Goal: Entertainment & Leisure: Consume media (video, audio)

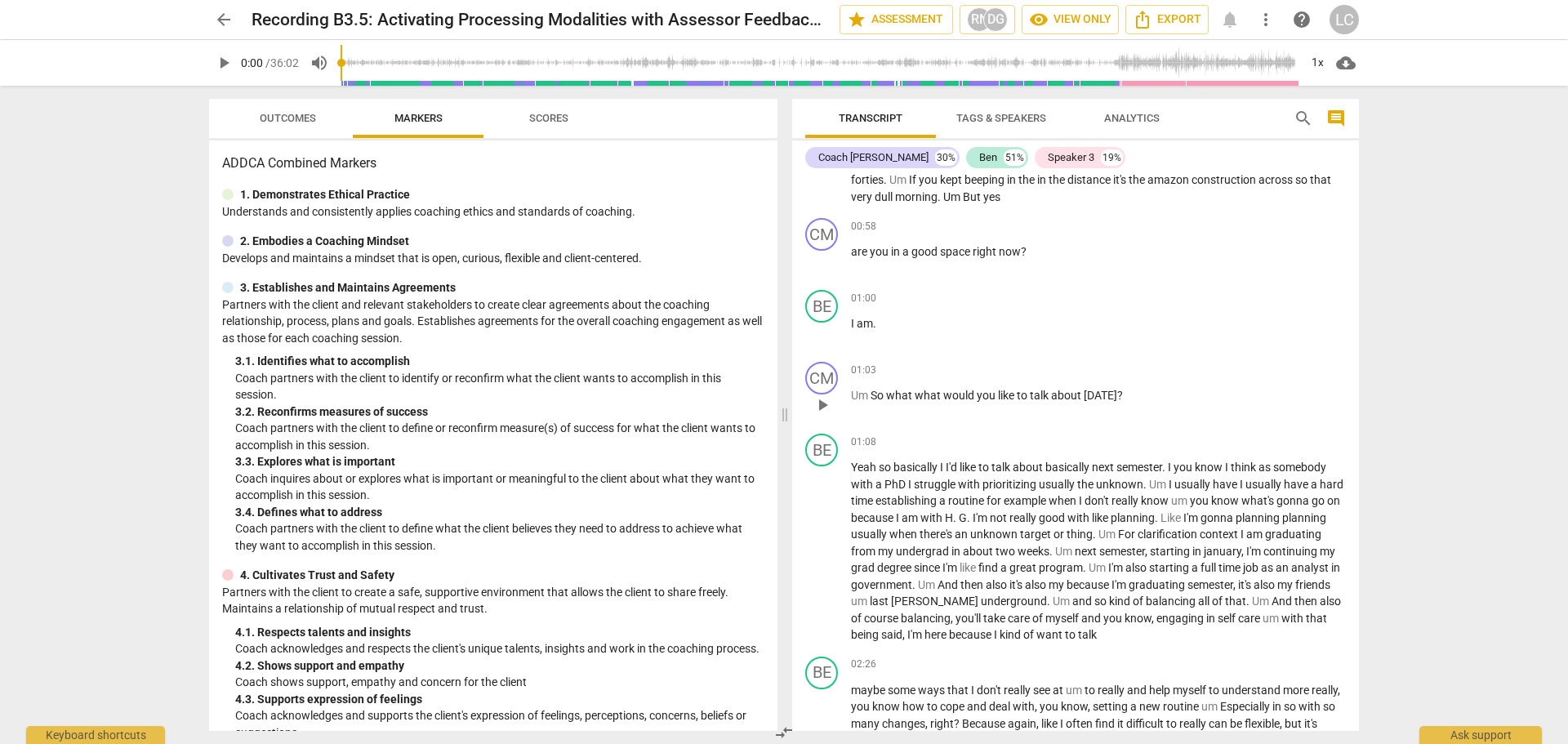
scroll to position [654, 0]
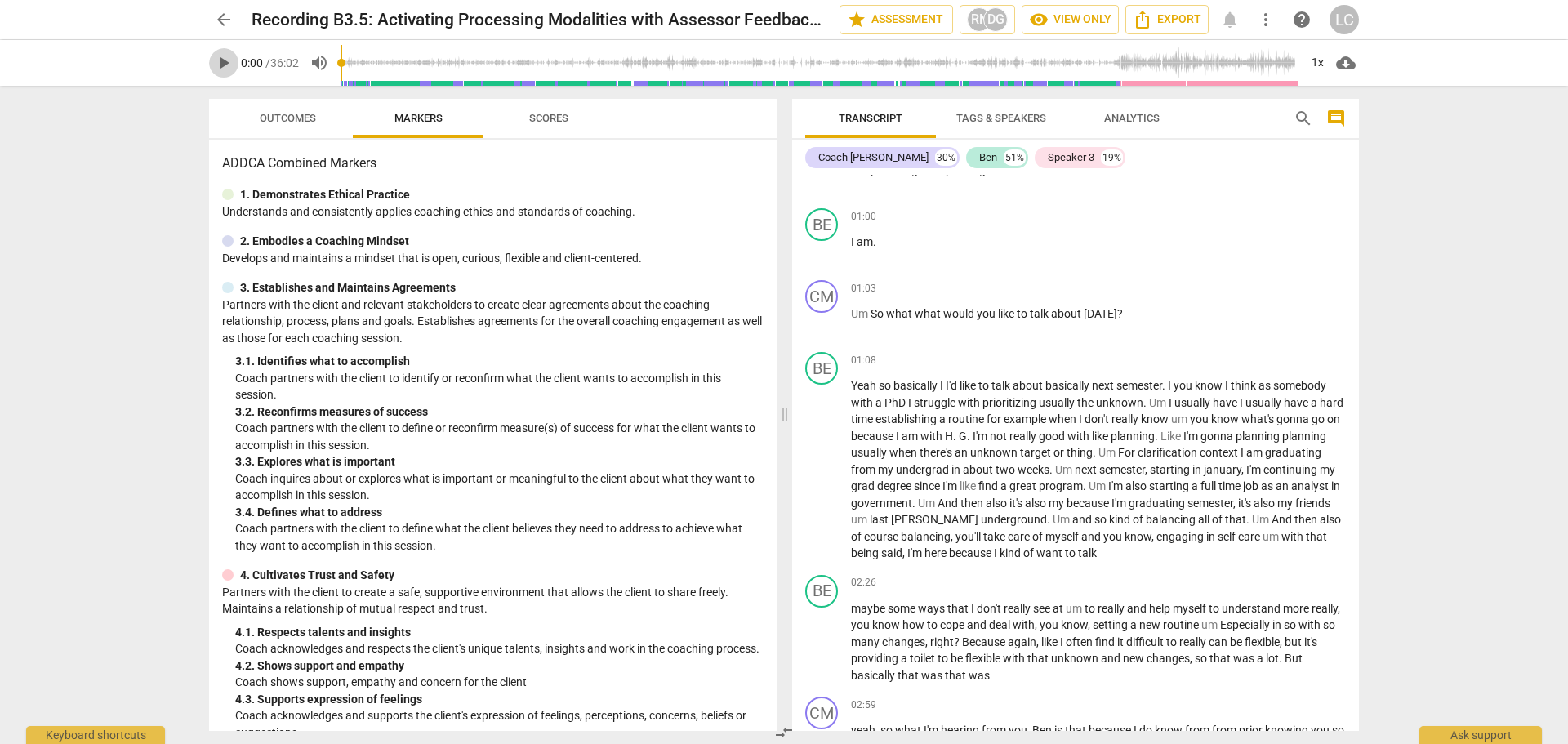
click at [221, 62] on span "play_arrow" at bounding box center [224, 63] width 20 height 20
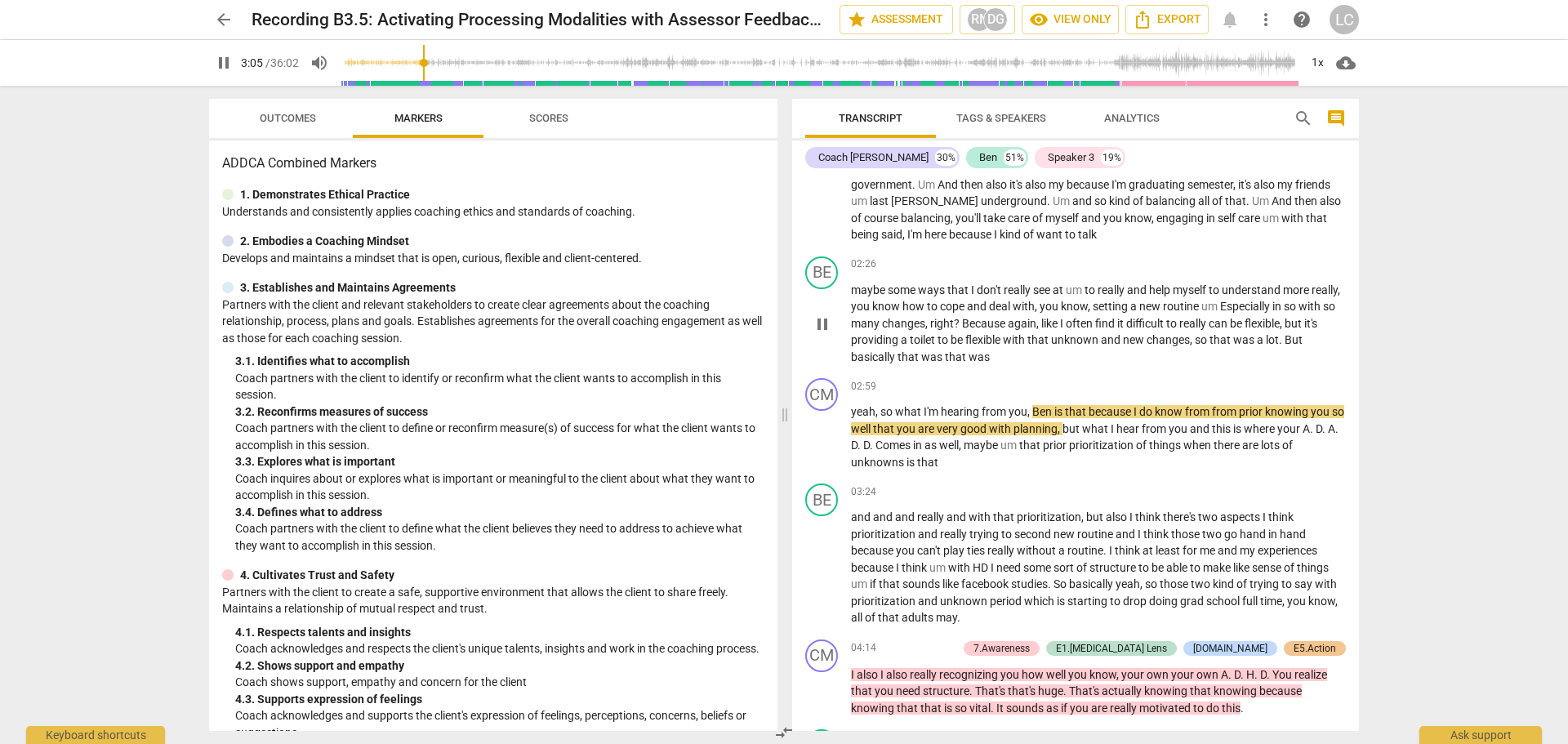
scroll to position [1013, 0]
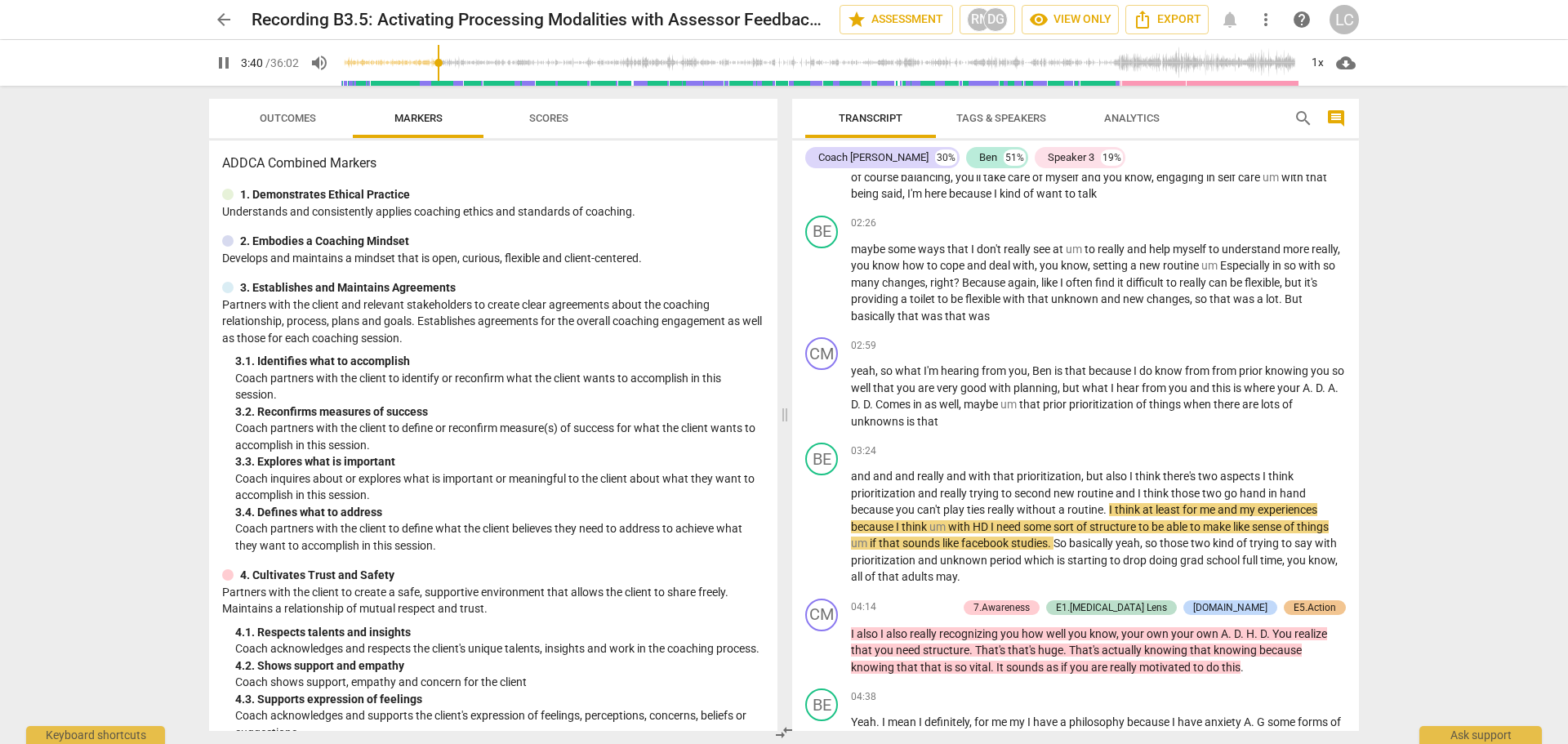
click at [227, 60] on span "pause" at bounding box center [224, 63] width 20 height 20
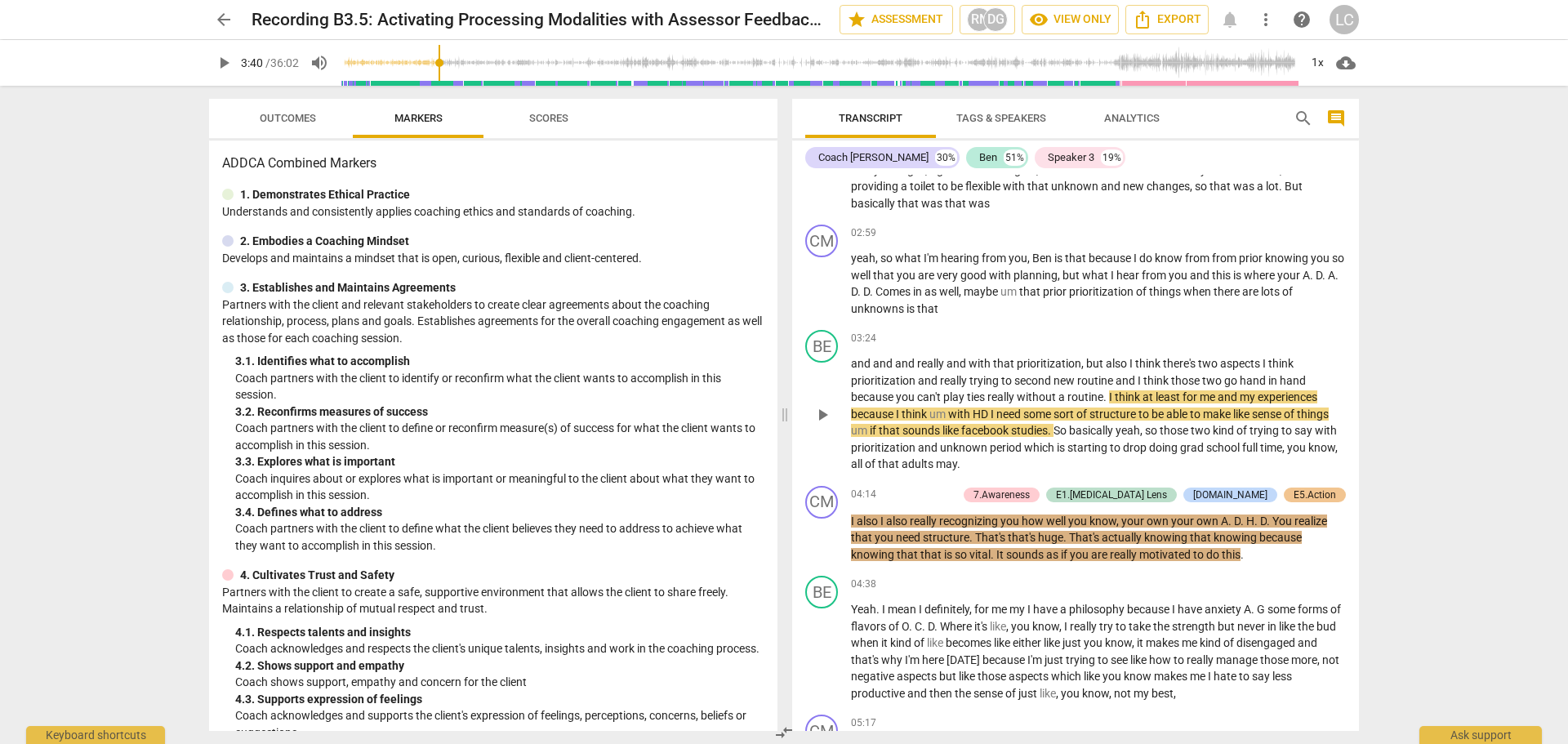
scroll to position [1144, 0]
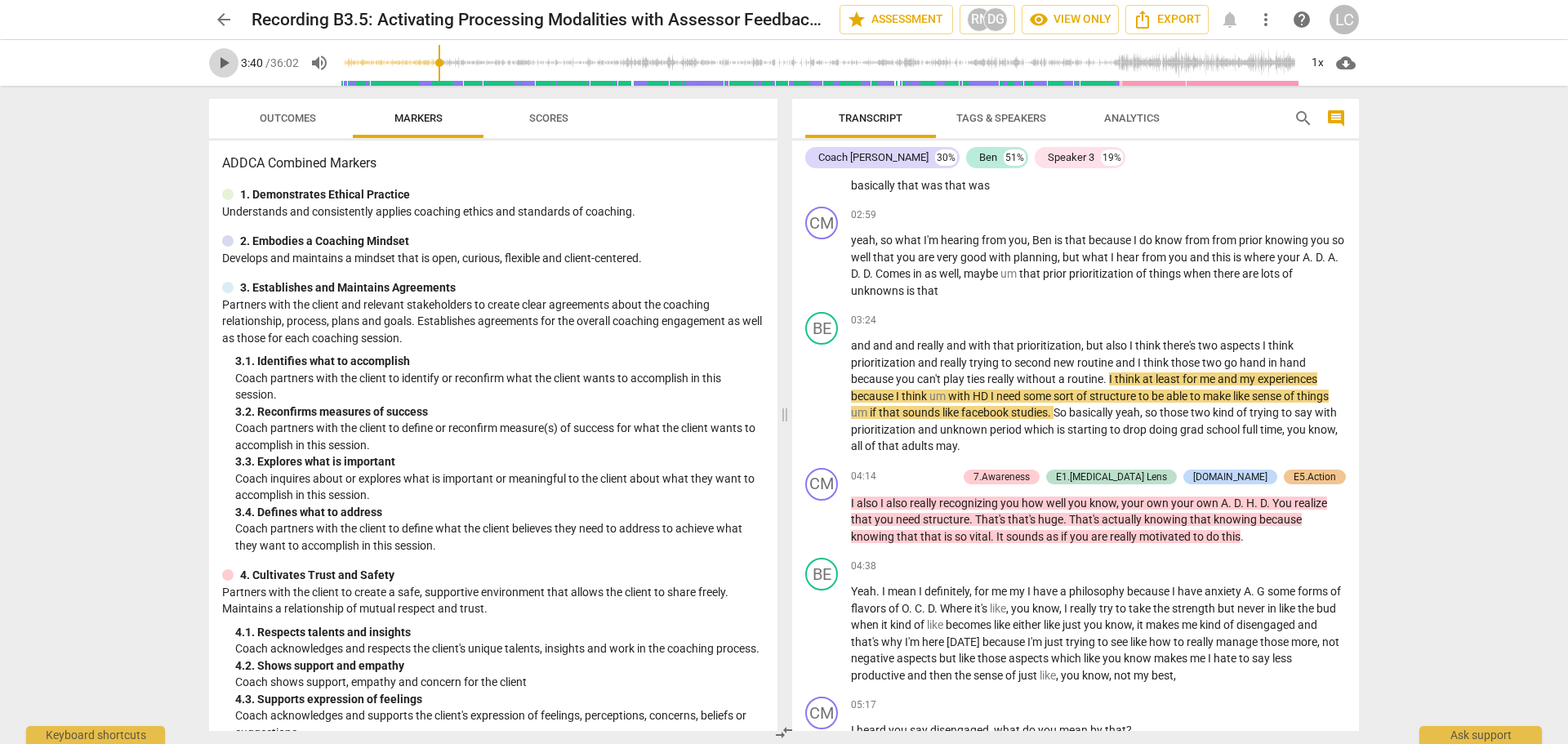
click at [223, 65] on span "play_arrow" at bounding box center [224, 63] width 20 height 20
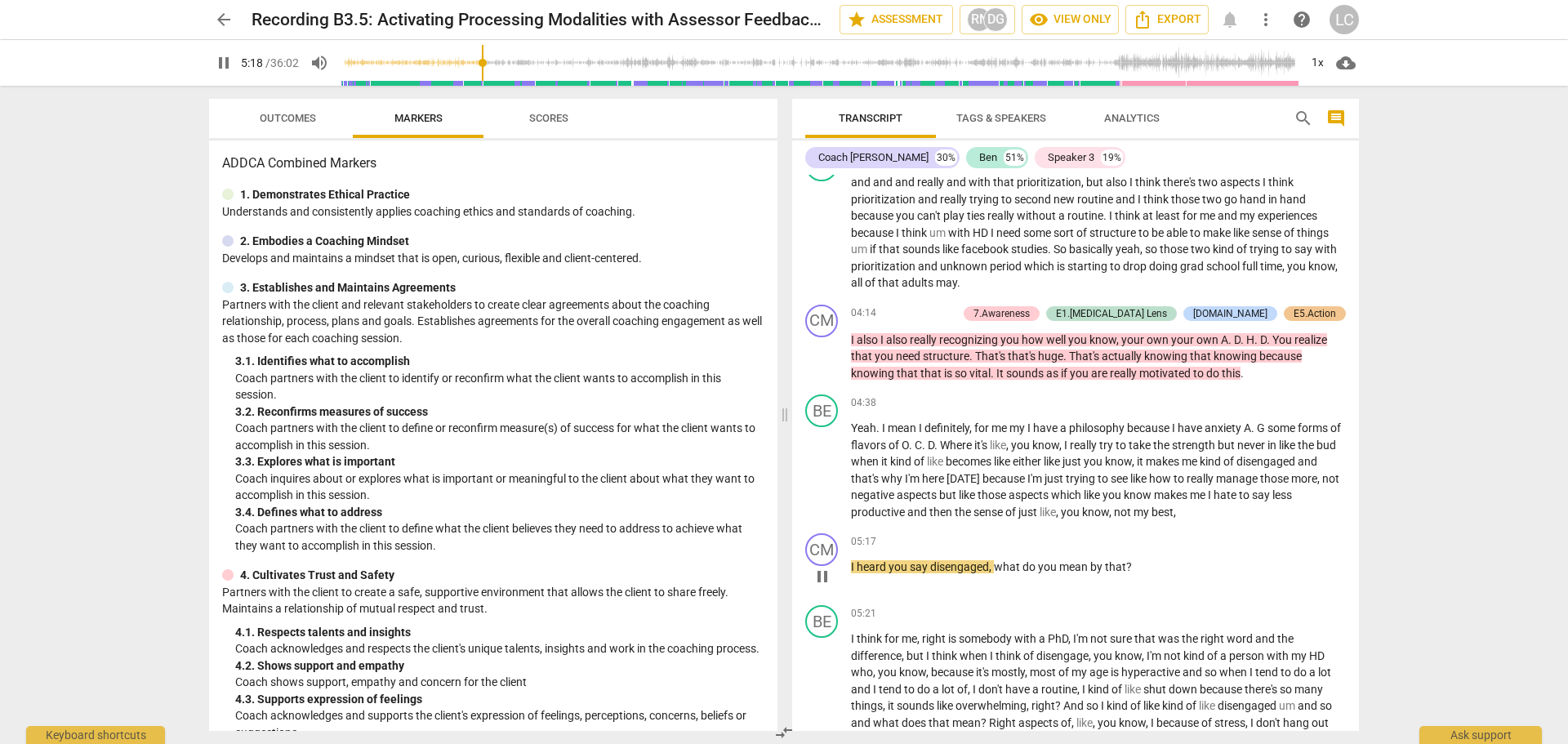
scroll to position [1471, 0]
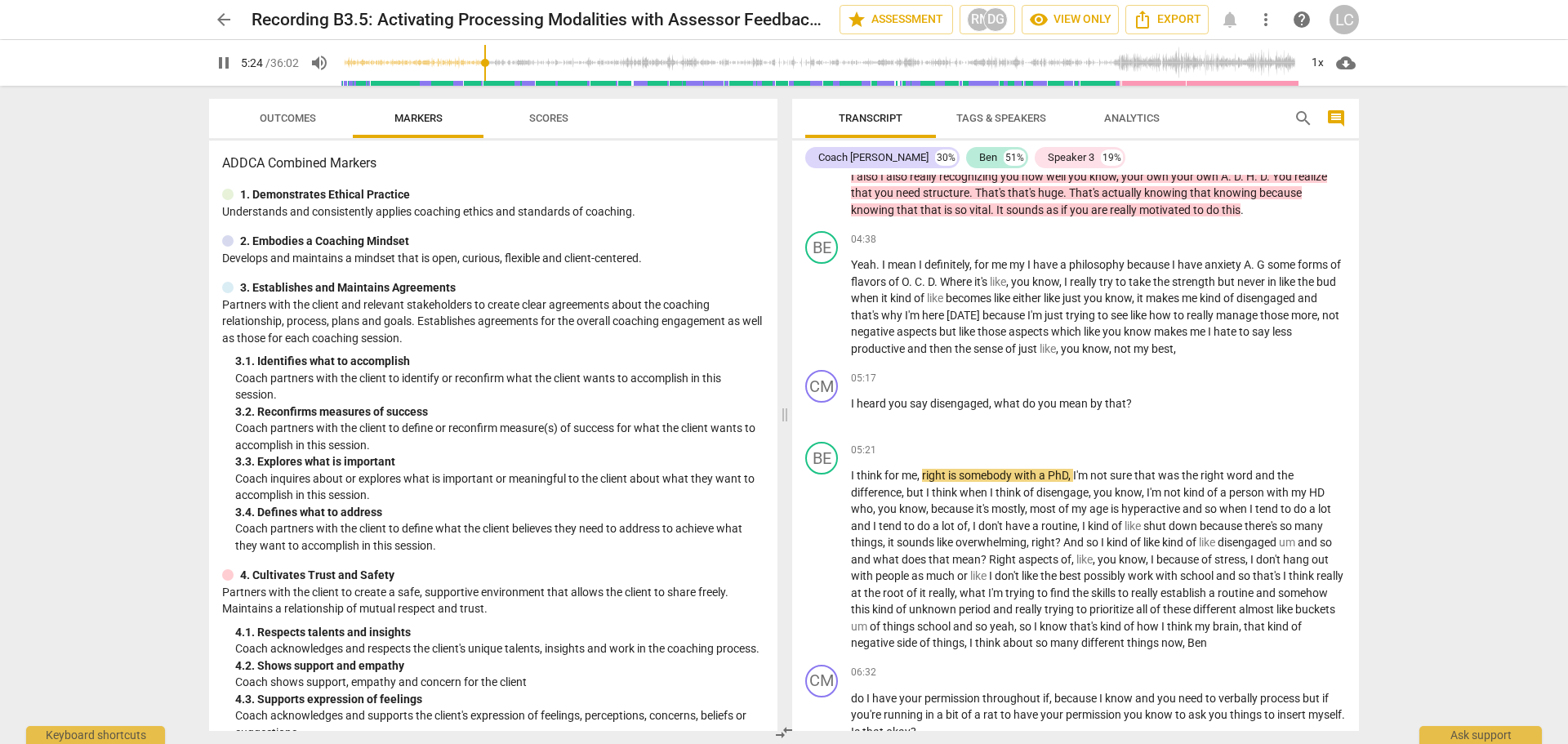
type input "325"
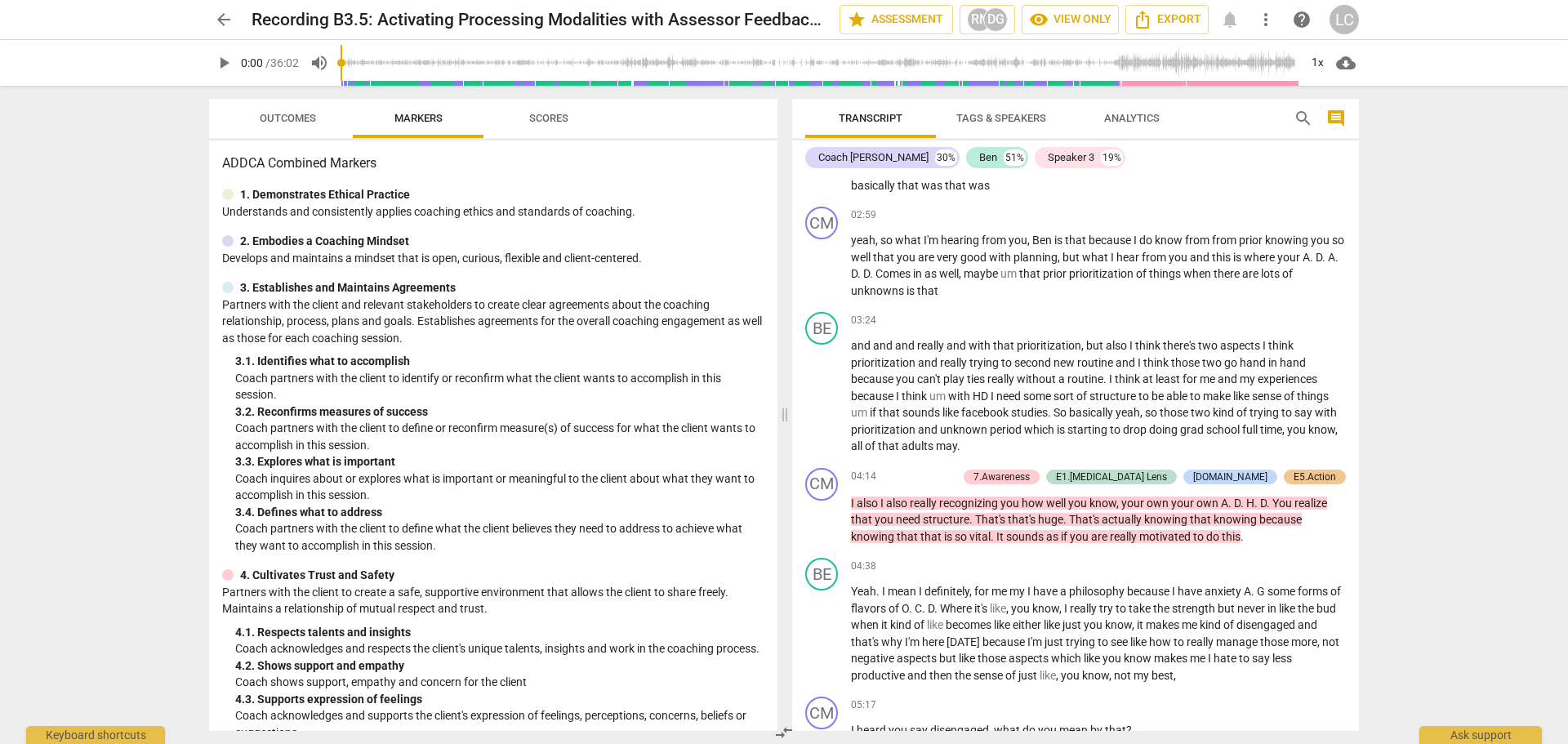
scroll to position [1225, 0]
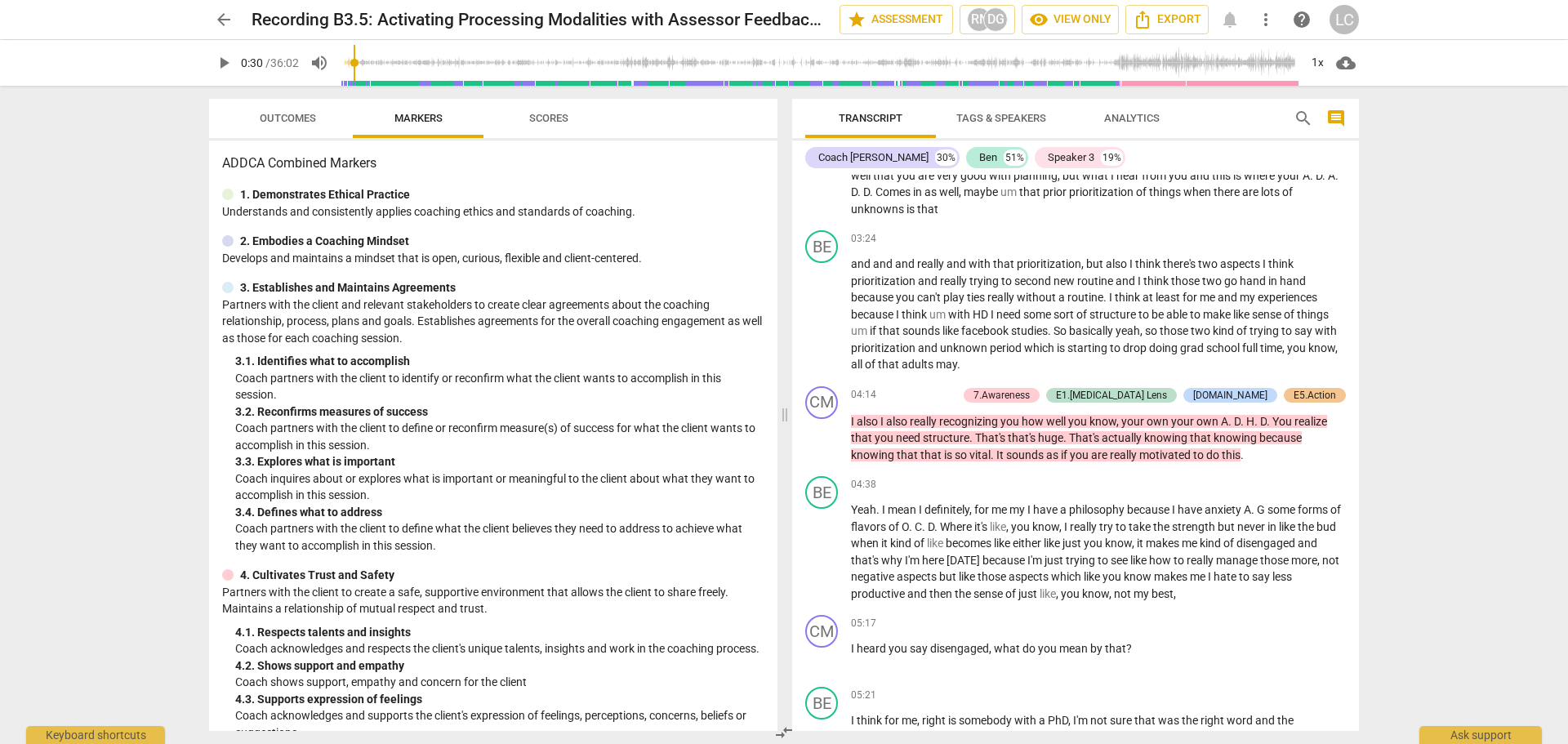
drag, startPoint x: 344, startPoint y: 62, endPoint x: 365, endPoint y: 62, distance: 21.0
click at [365, 62] on input "range" at bounding box center [820, 63] width 958 height 52
drag, startPoint x: 375, startPoint y: 63, endPoint x: 458, endPoint y: 66, distance: 83.1
click at [454, 66] on input "range" at bounding box center [820, 63] width 958 height 52
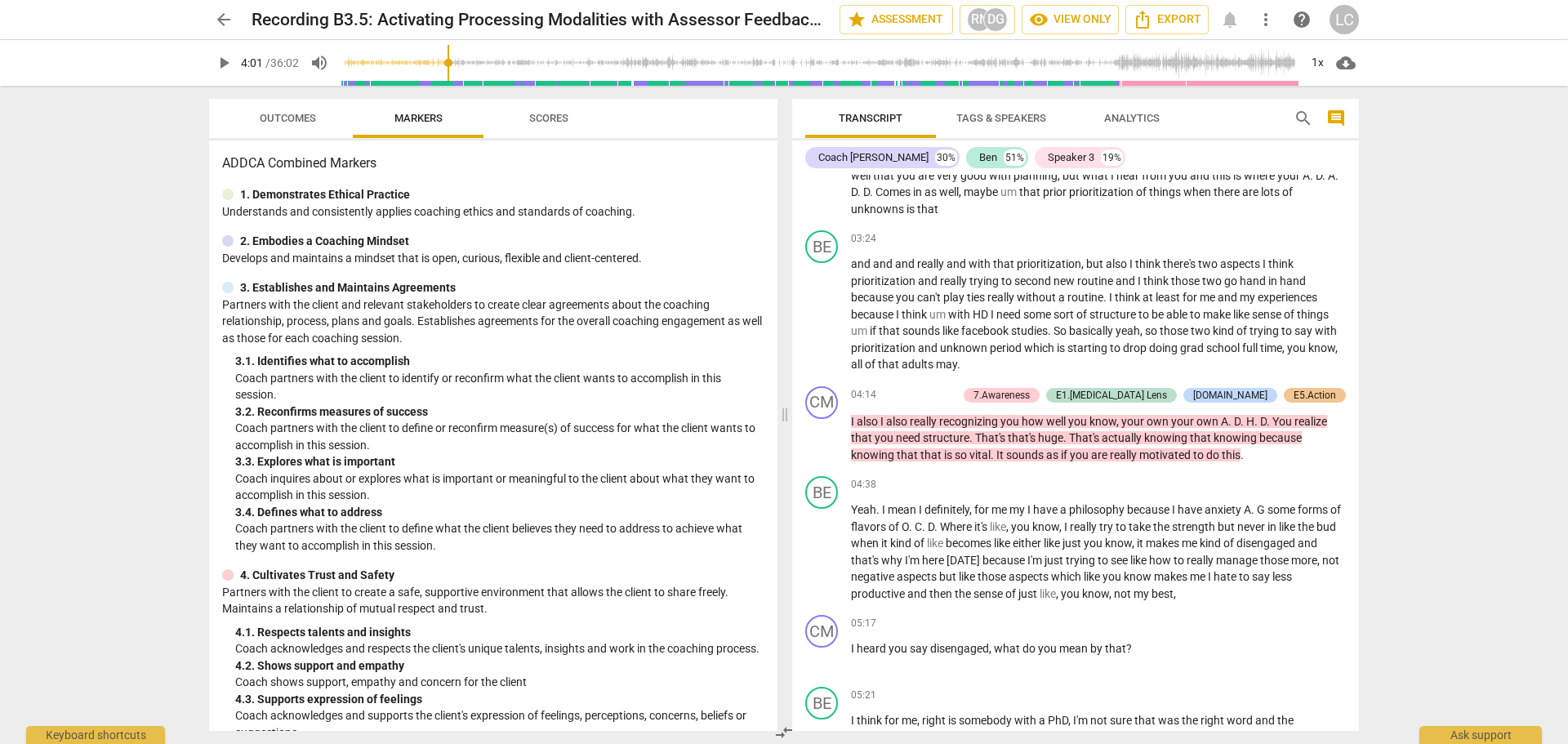
drag, startPoint x: 464, startPoint y: 67, endPoint x: 451, endPoint y: 69, distance: 13.2
click at [451, 69] on input "range" at bounding box center [820, 63] width 958 height 52
click at [228, 61] on span "play_arrow" at bounding box center [224, 63] width 20 height 20
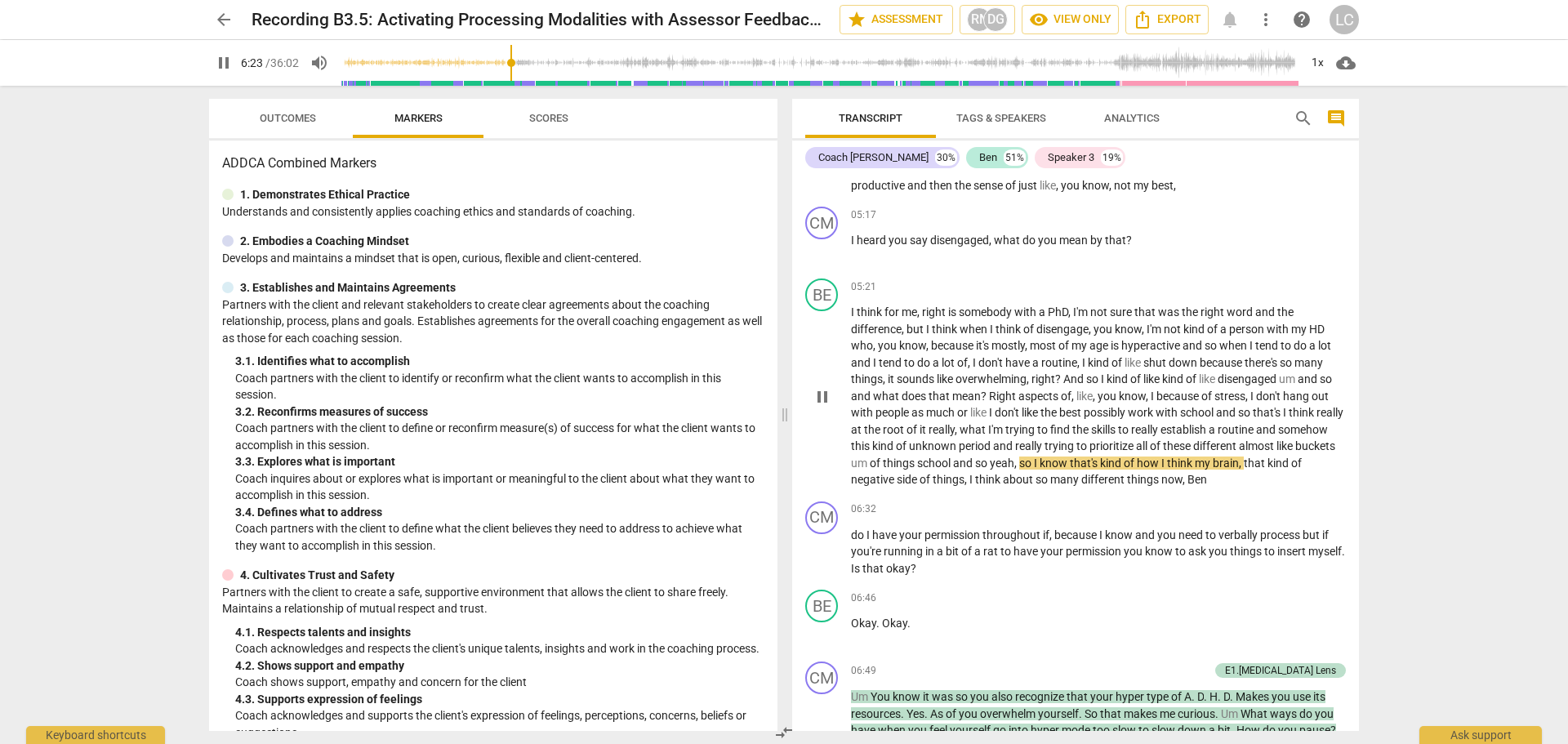
scroll to position [1716, 0]
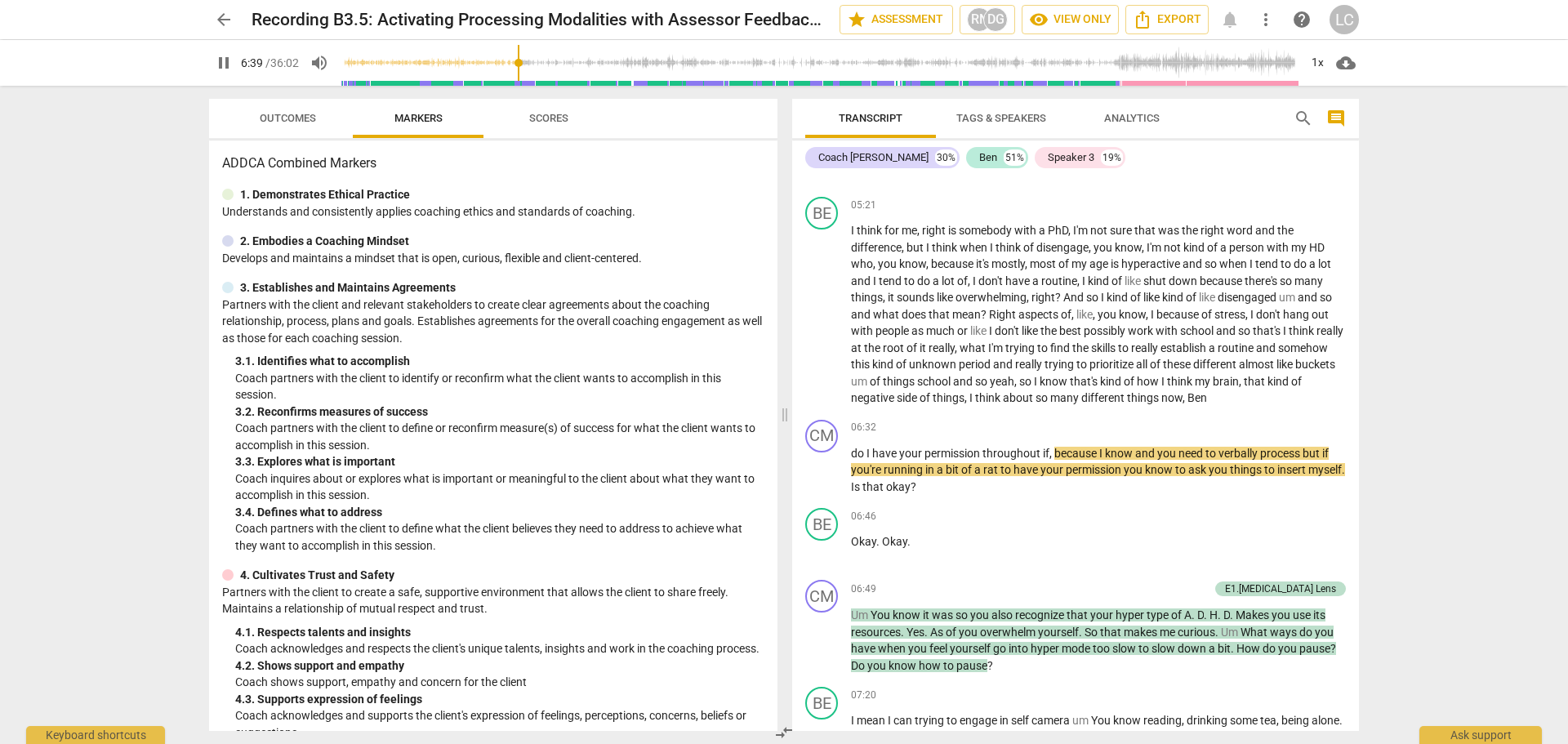
click at [228, 56] on span "pause" at bounding box center [224, 63] width 20 height 20
click at [226, 63] on span "play_arrow" at bounding box center [224, 63] width 20 height 20
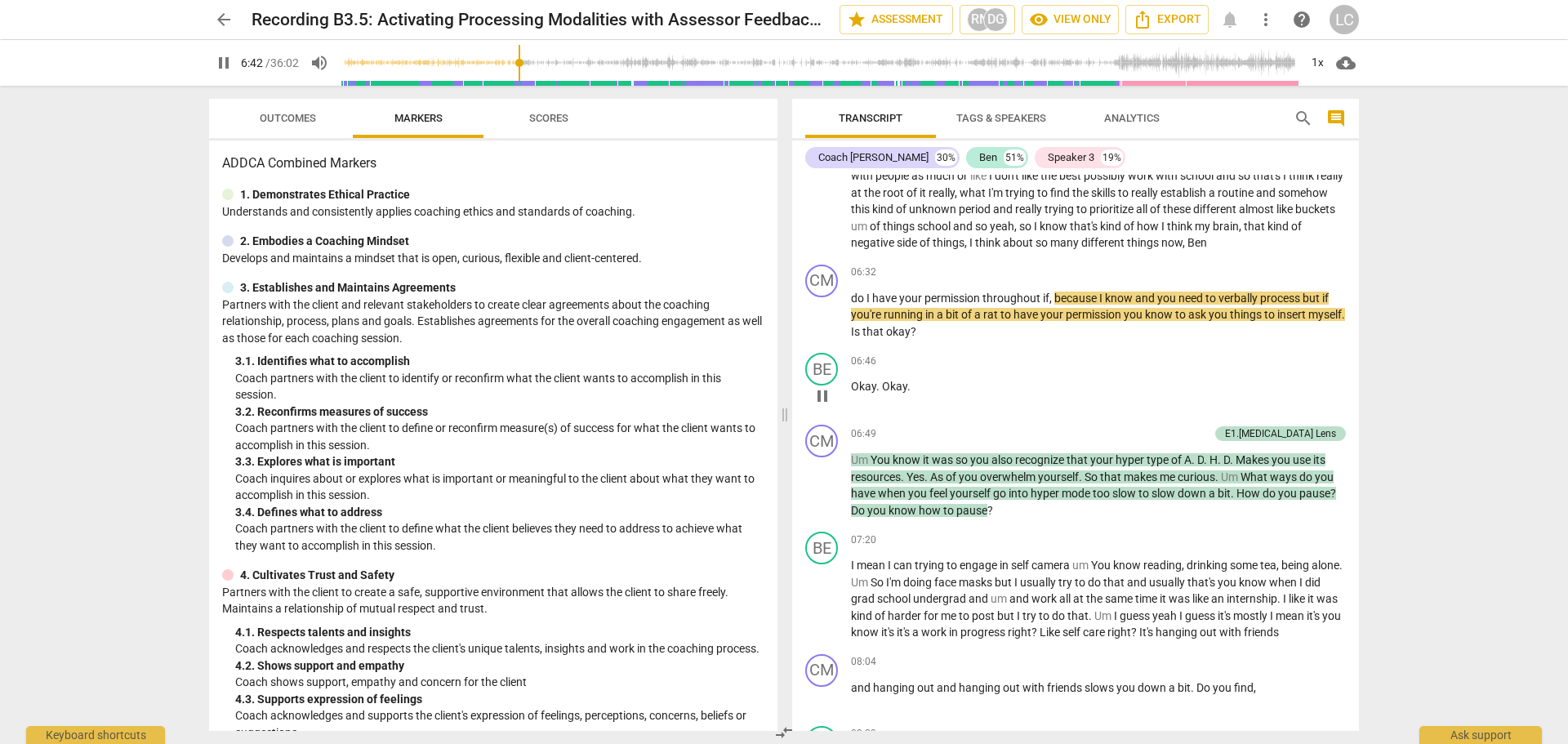
scroll to position [1879, 0]
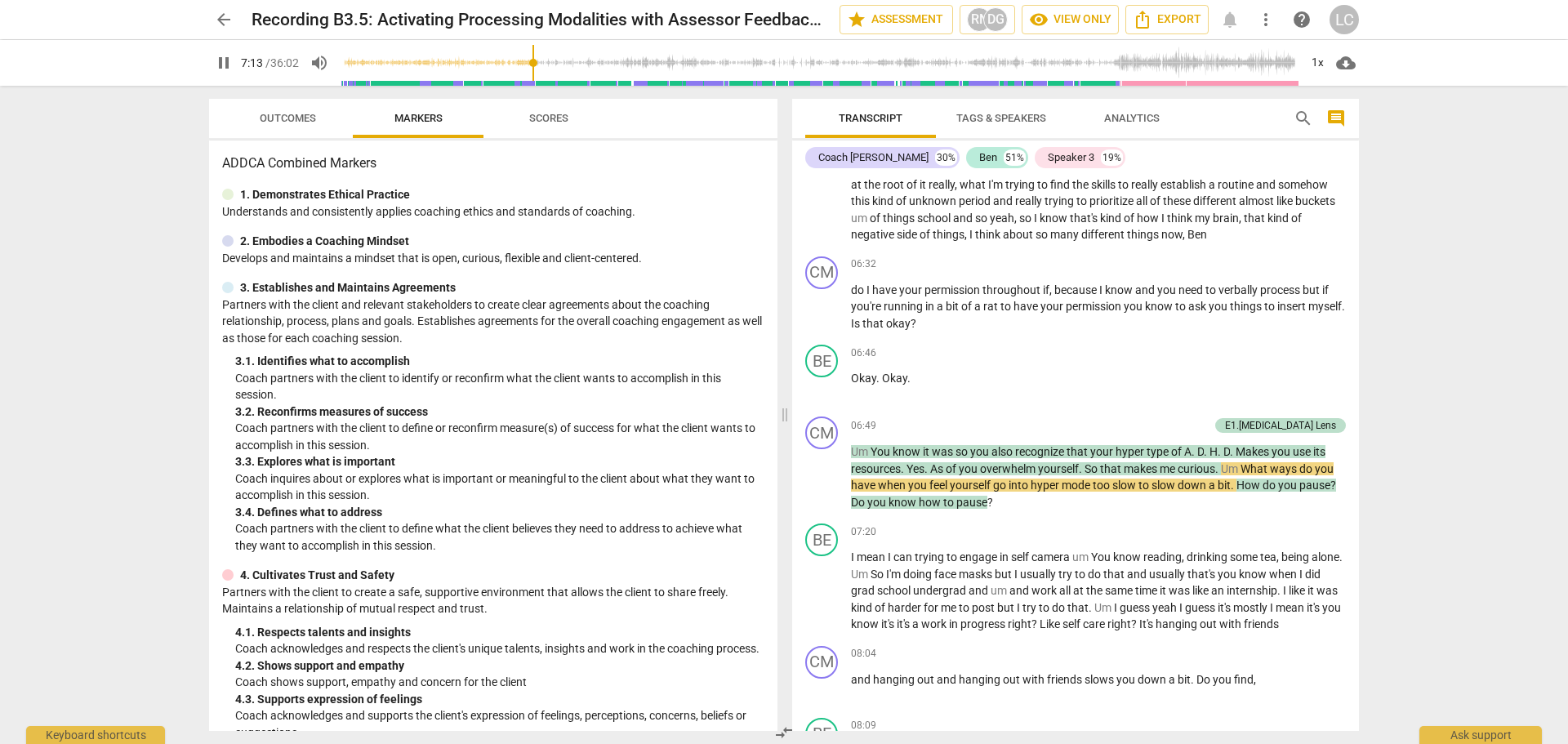
click at [221, 65] on span "pause" at bounding box center [224, 63] width 20 height 20
click at [221, 65] on span "play_arrow" at bounding box center [224, 63] width 20 height 20
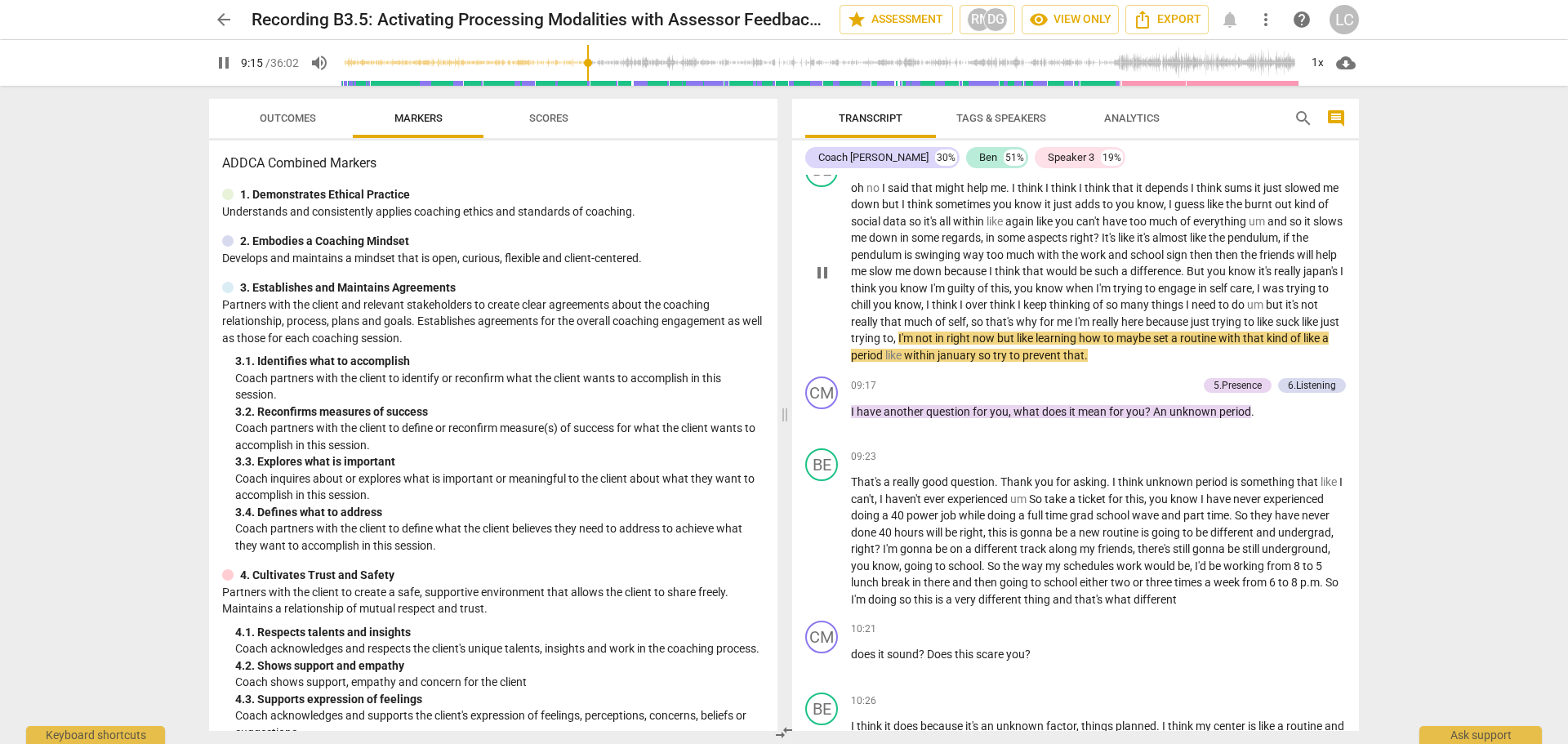
scroll to position [2451, 0]
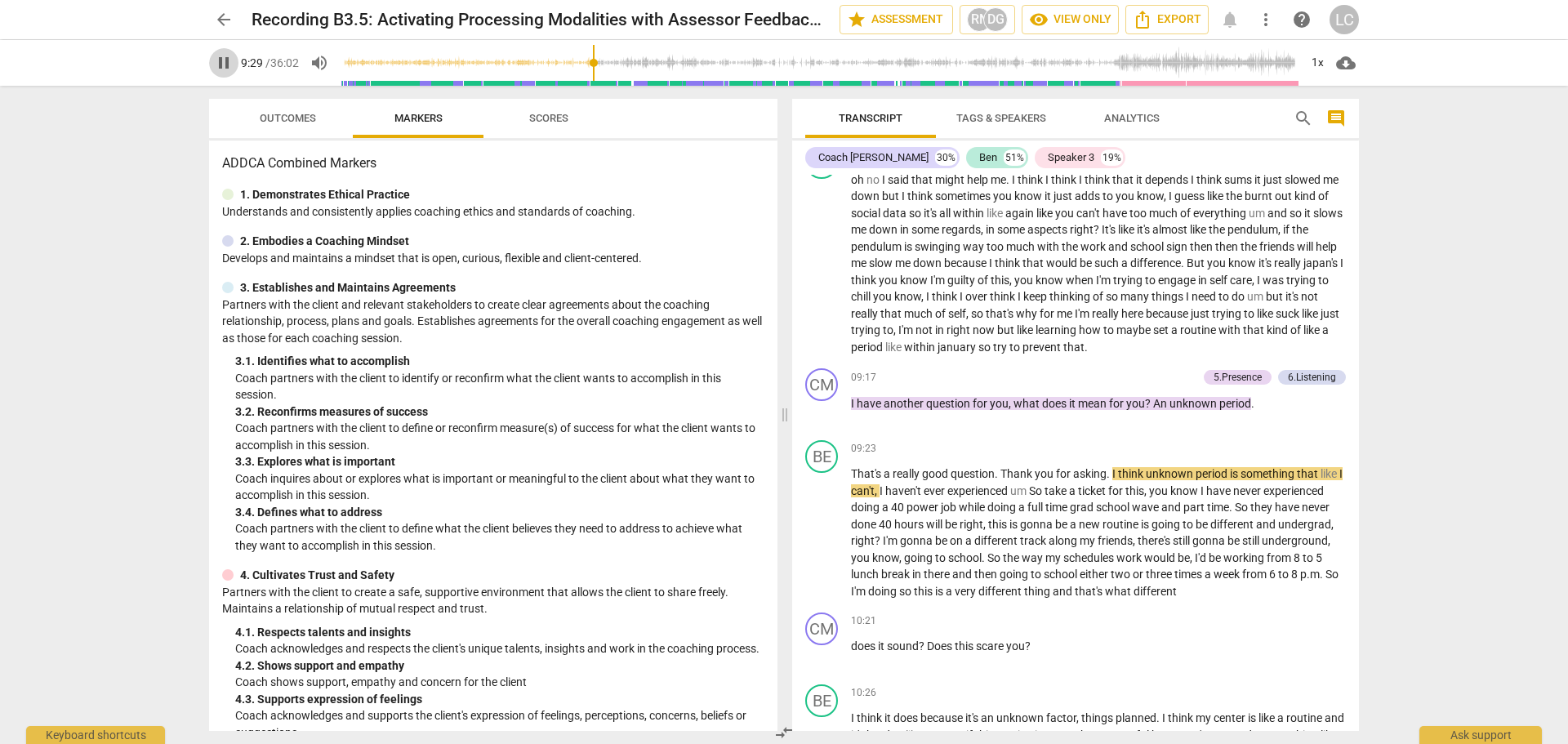
click at [216, 61] on span "pause" at bounding box center [224, 63] width 20 height 20
click at [222, 61] on span "play_arrow" at bounding box center [224, 63] width 20 height 20
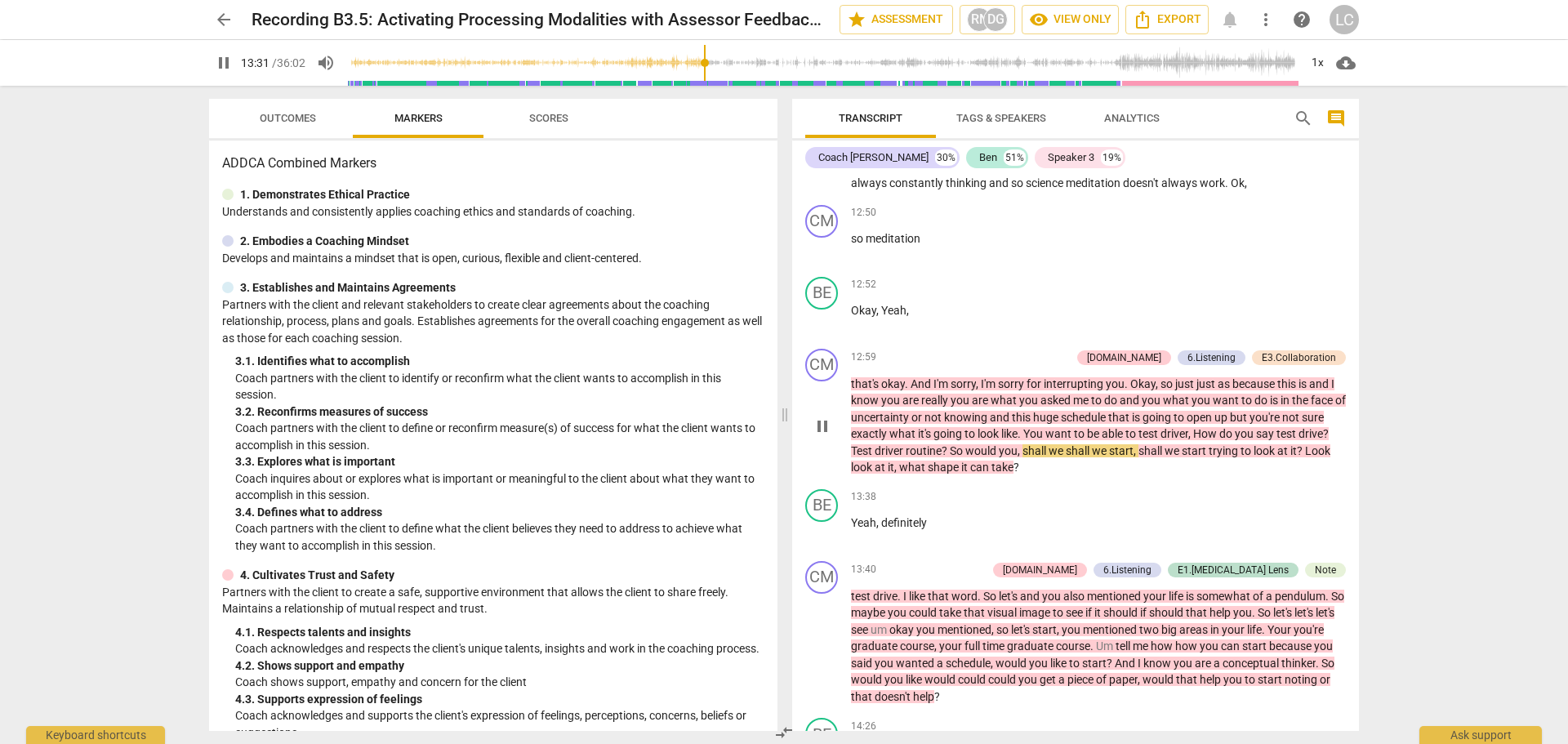
scroll to position [3594, 0]
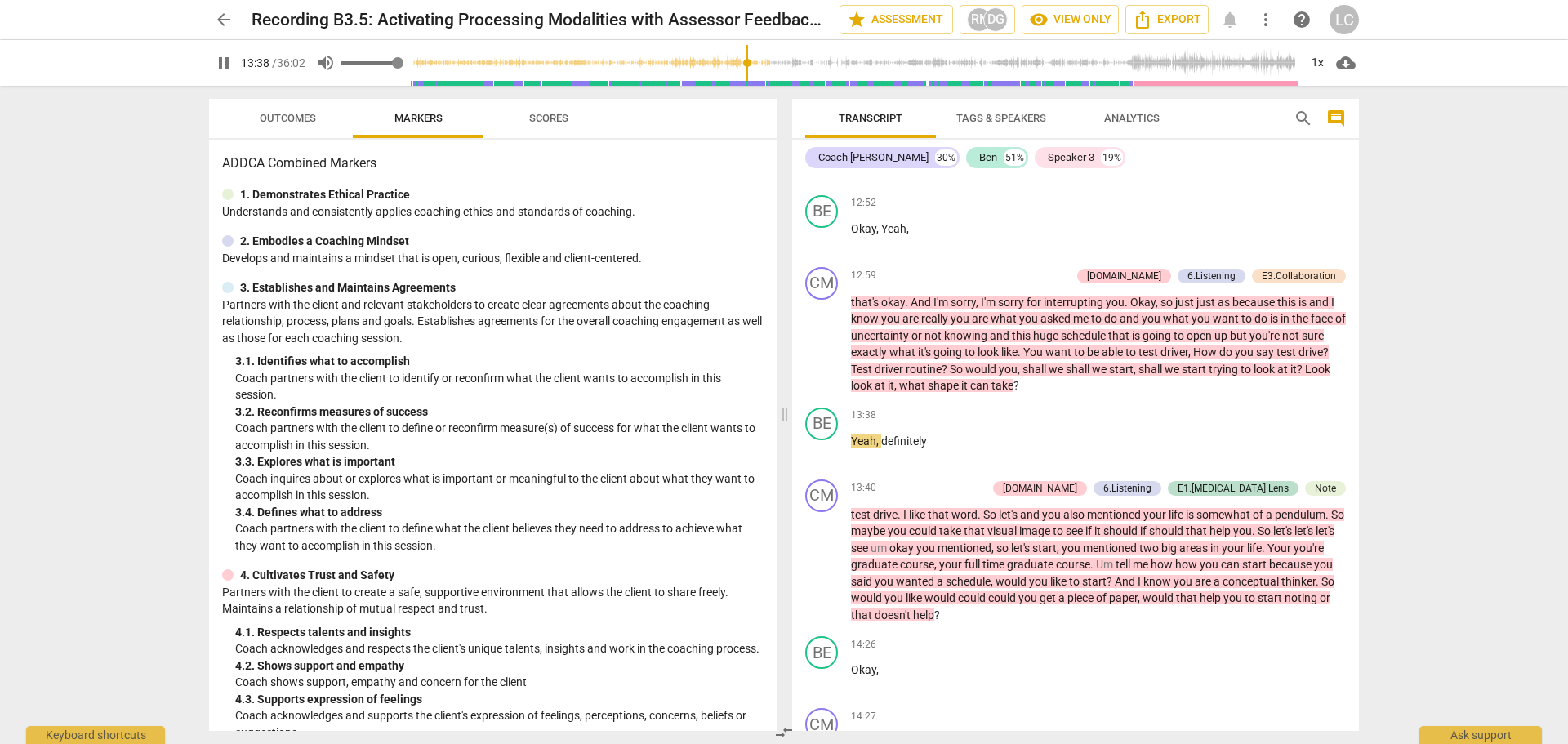
type input "819"
click at [334, 62] on span "volume_up" at bounding box center [326, 63] width 20 height 20
type input "0"
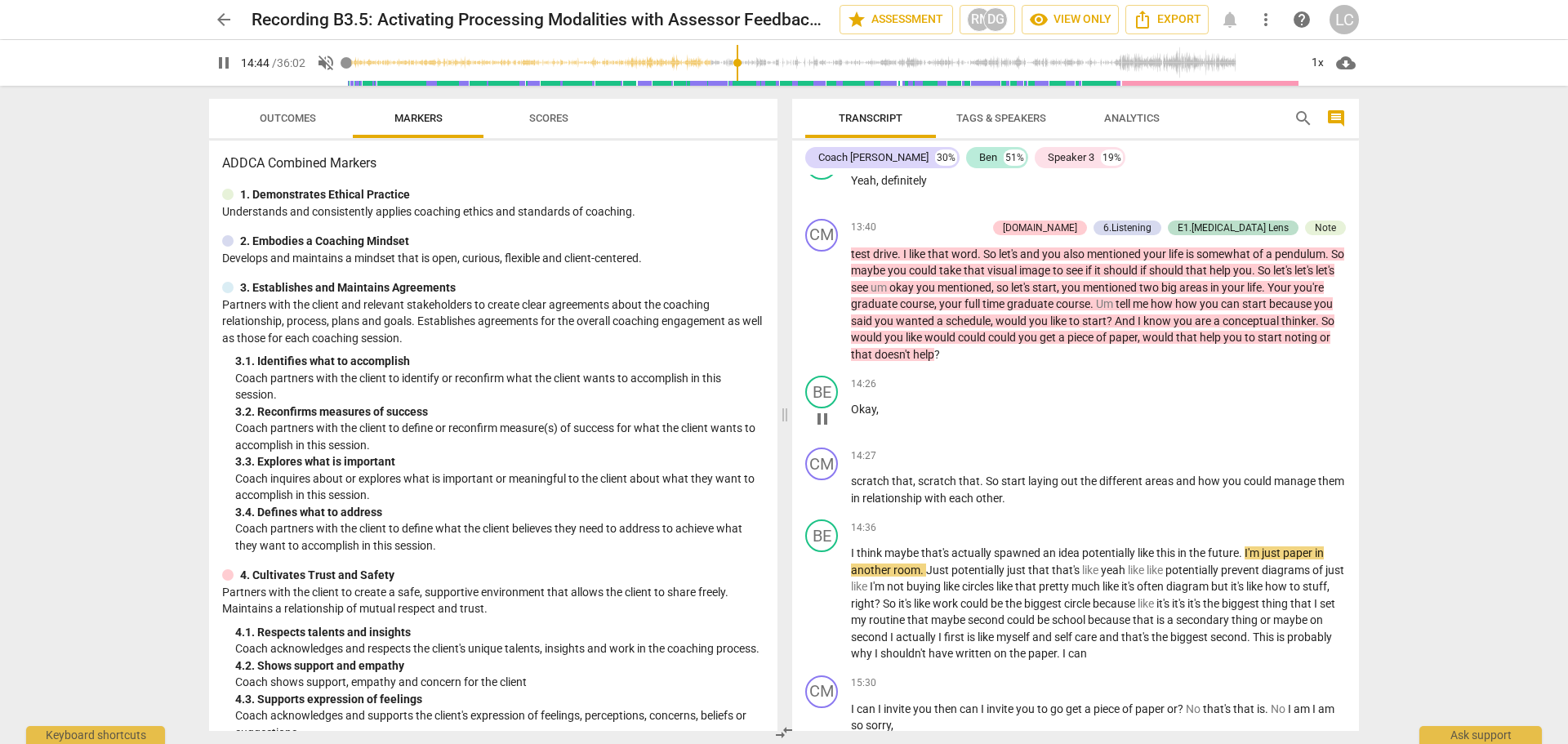
scroll to position [3762, 0]
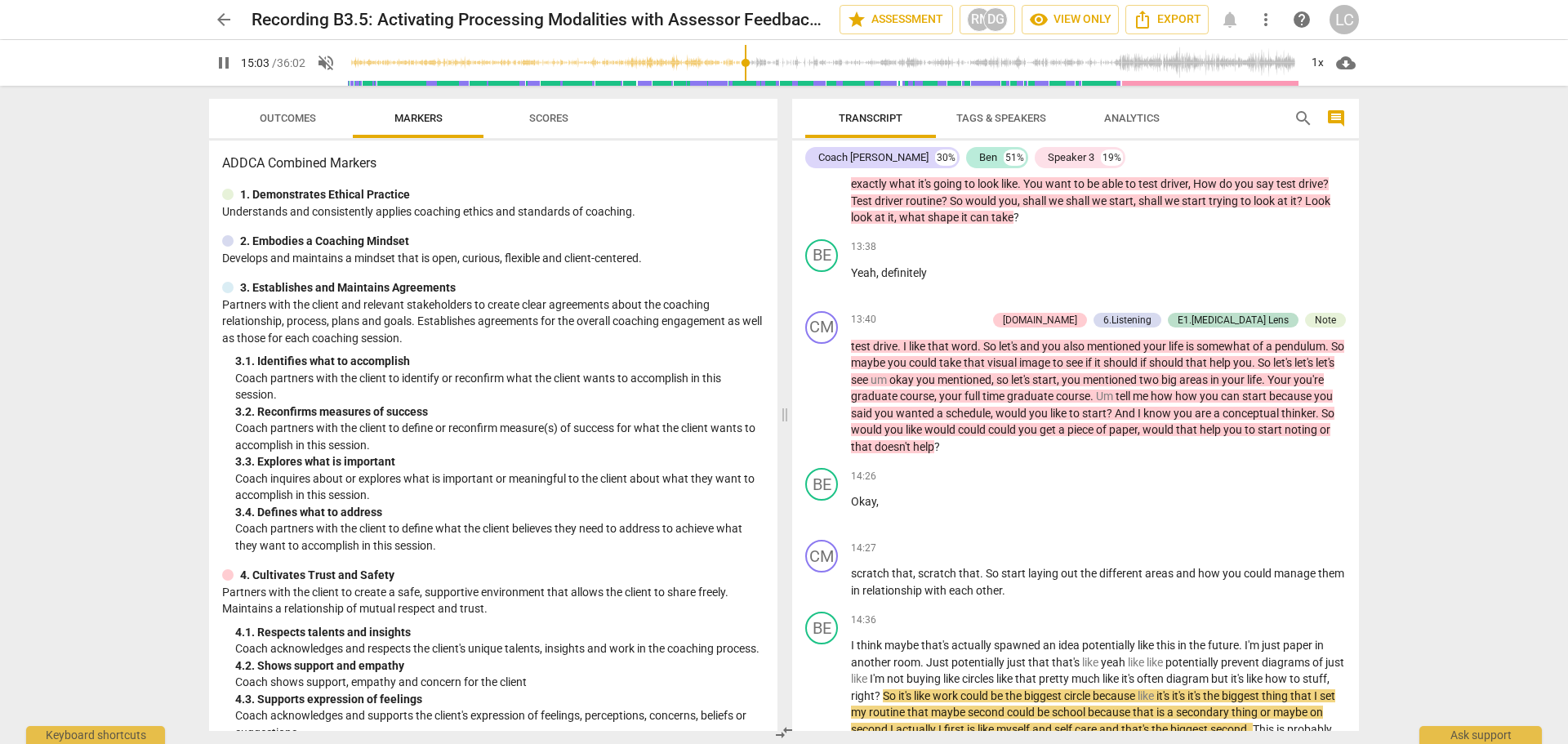
click at [220, 64] on span "pause" at bounding box center [224, 63] width 20 height 20
type input "903"
click at [322, 66] on span "volume_off" at bounding box center [326, 63] width 20 height 20
type input "1"
click at [226, 64] on span "play_arrow" at bounding box center [224, 63] width 20 height 20
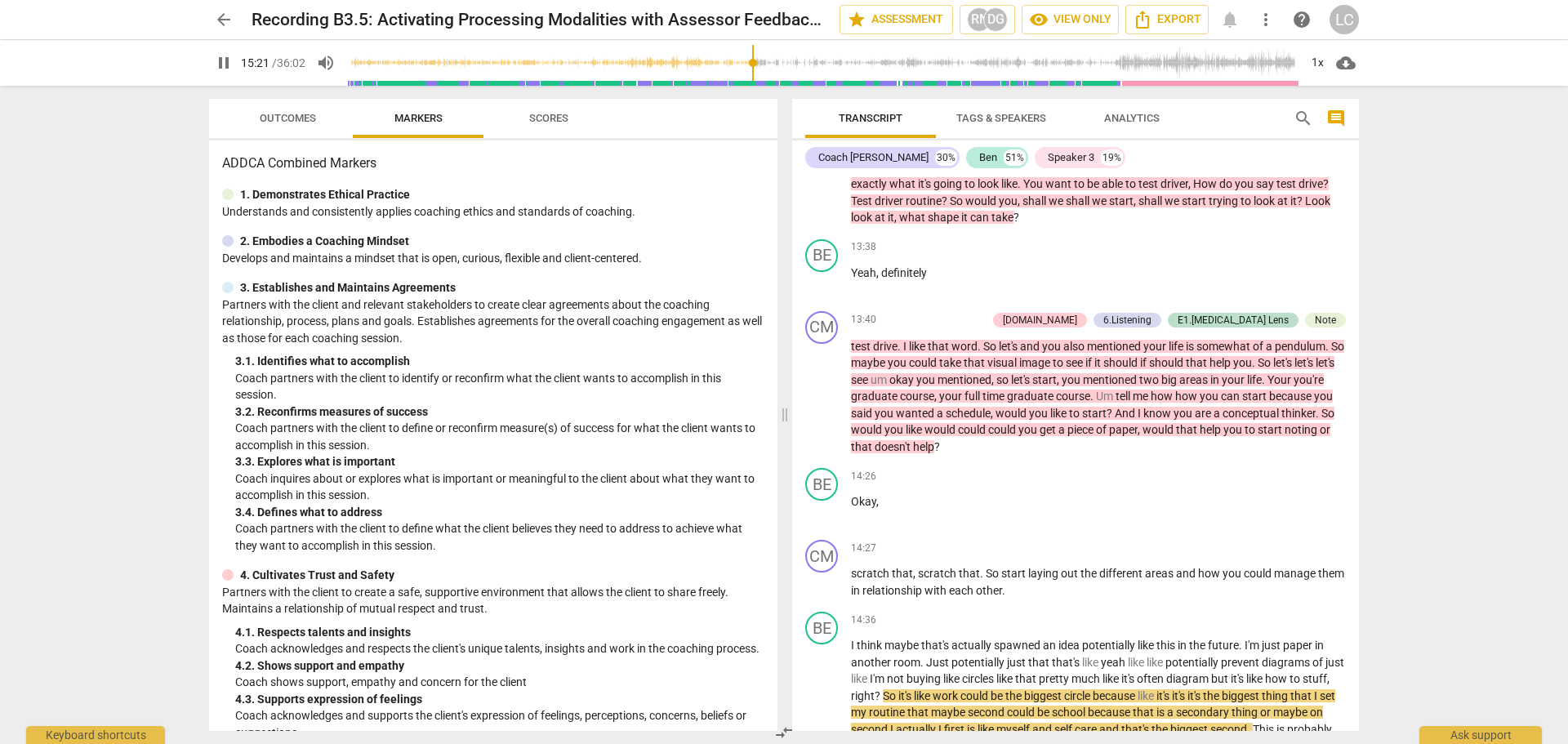
click at [225, 60] on span "pause" at bounding box center [224, 63] width 20 height 20
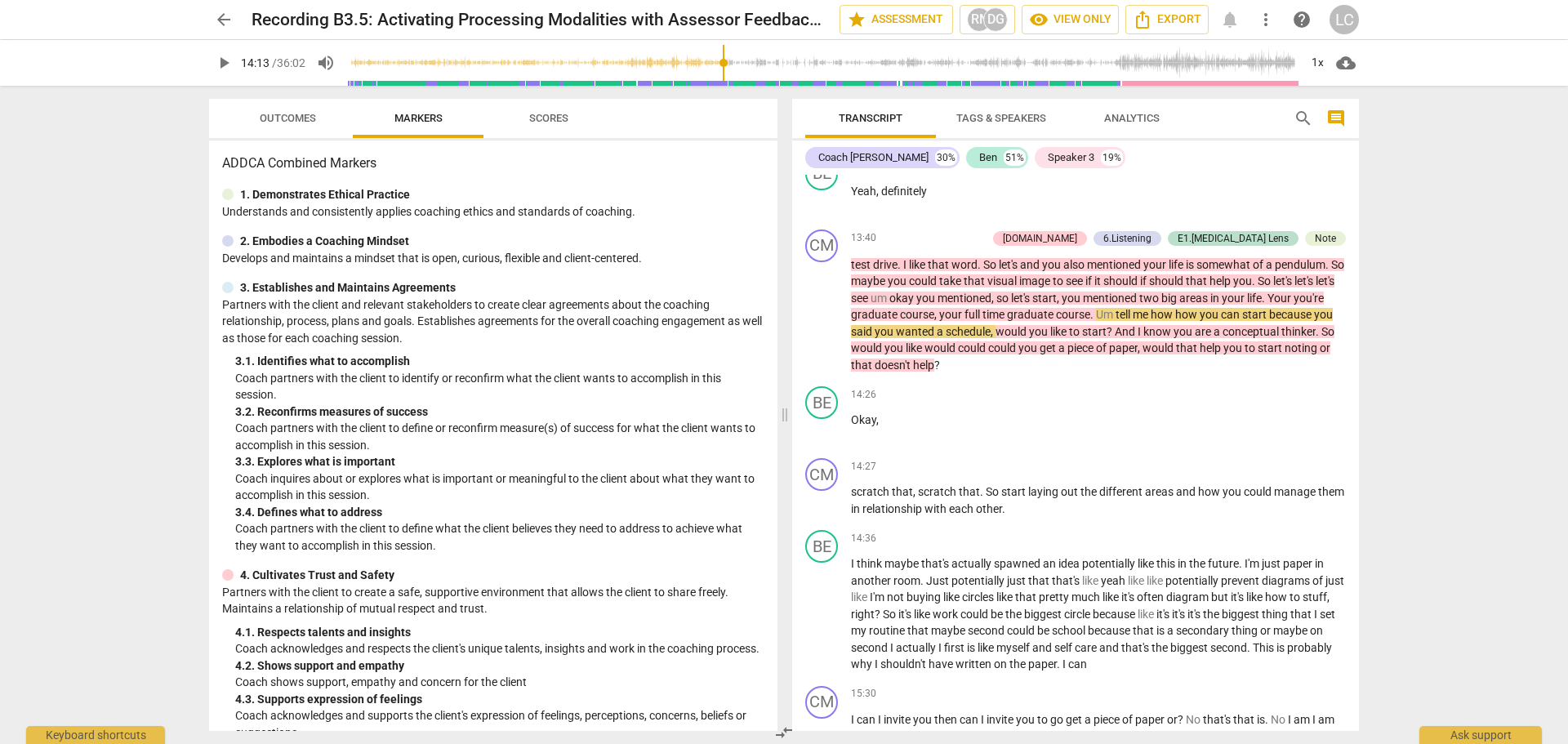
drag, startPoint x: 753, startPoint y: 62, endPoint x: 725, endPoint y: 61, distance: 28.0
click at [725, 61] on input "range" at bounding box center [822, 63] width 952 height 52
click at [224, 61] on span "play_arrow" at bounding box center [224, 63] width 20 height 20
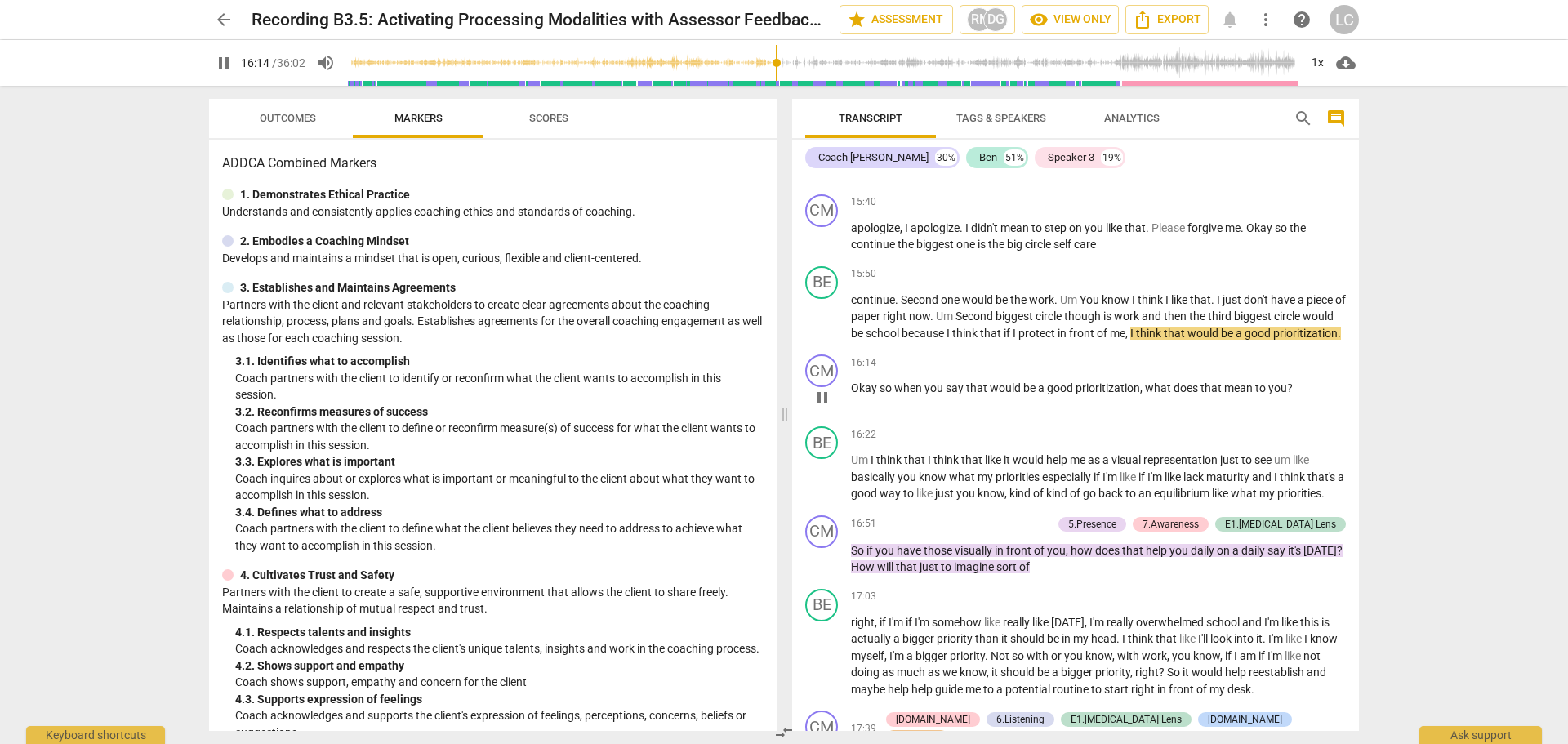
scroll to position [4498, 0]
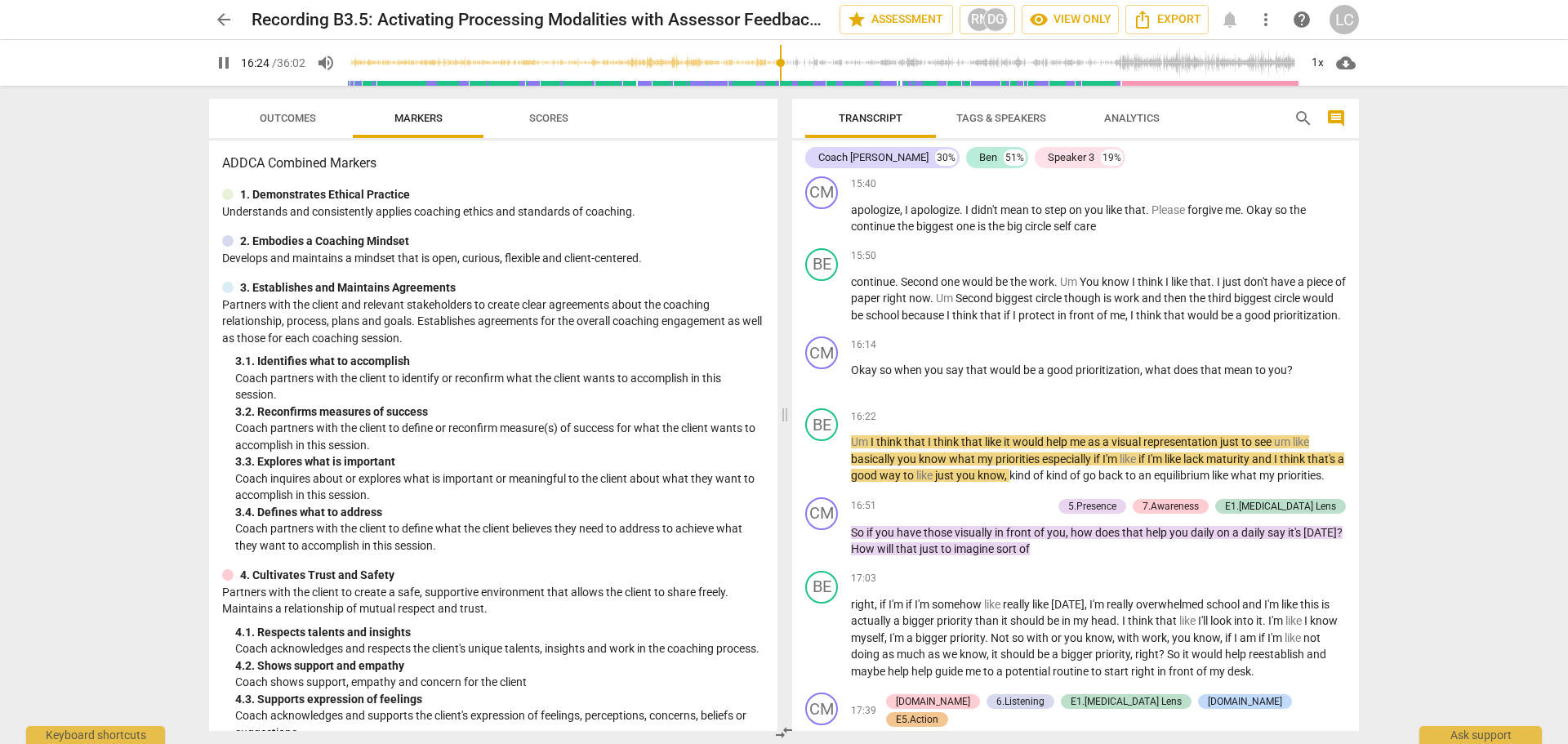
click at [231, 61] on span "pause" at bounding box center [224, 63] width 20 height 20
click at [221, 57] on span "play_arrow" at bounding box center [224, 63] width 20 height 20
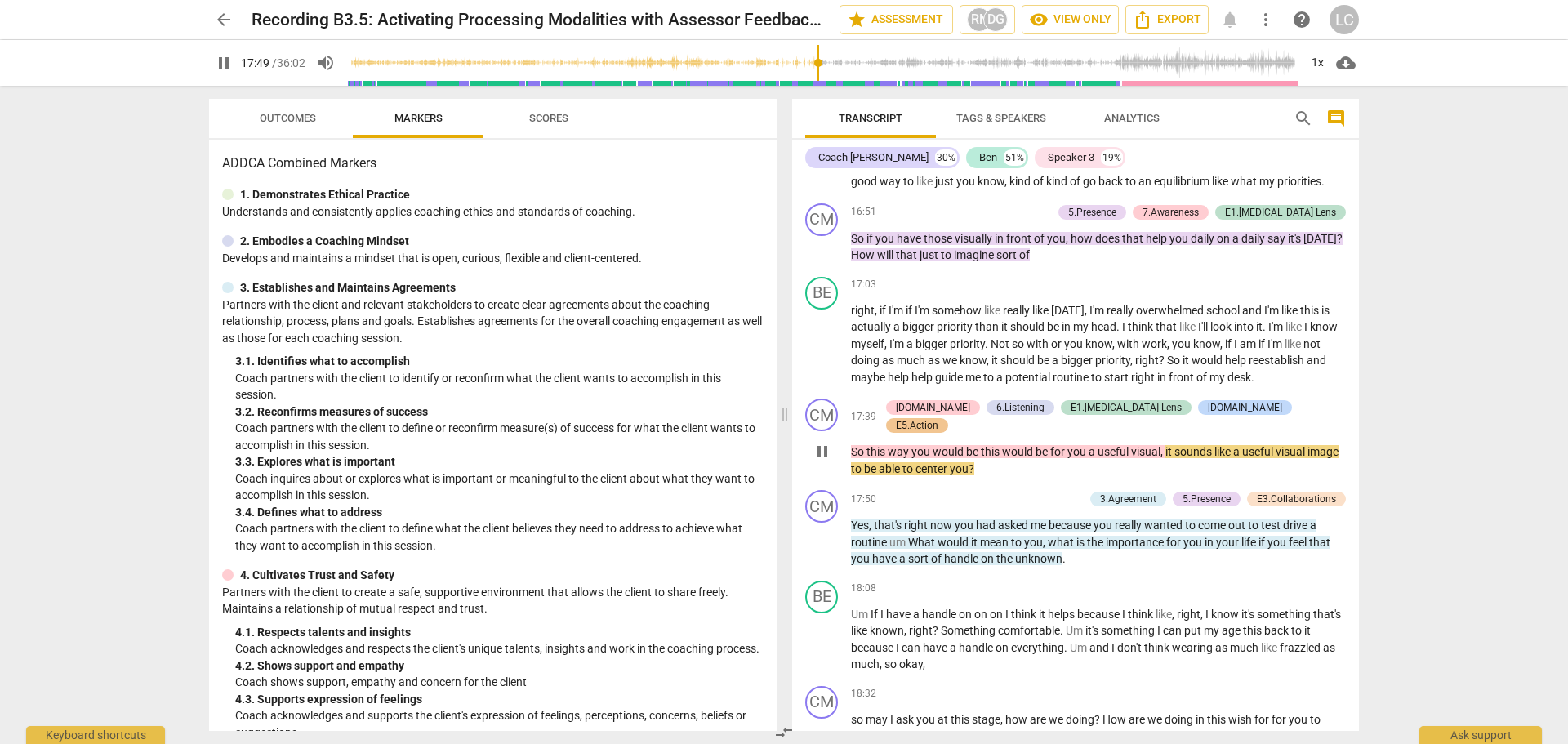
scroll to position [4825, 0]
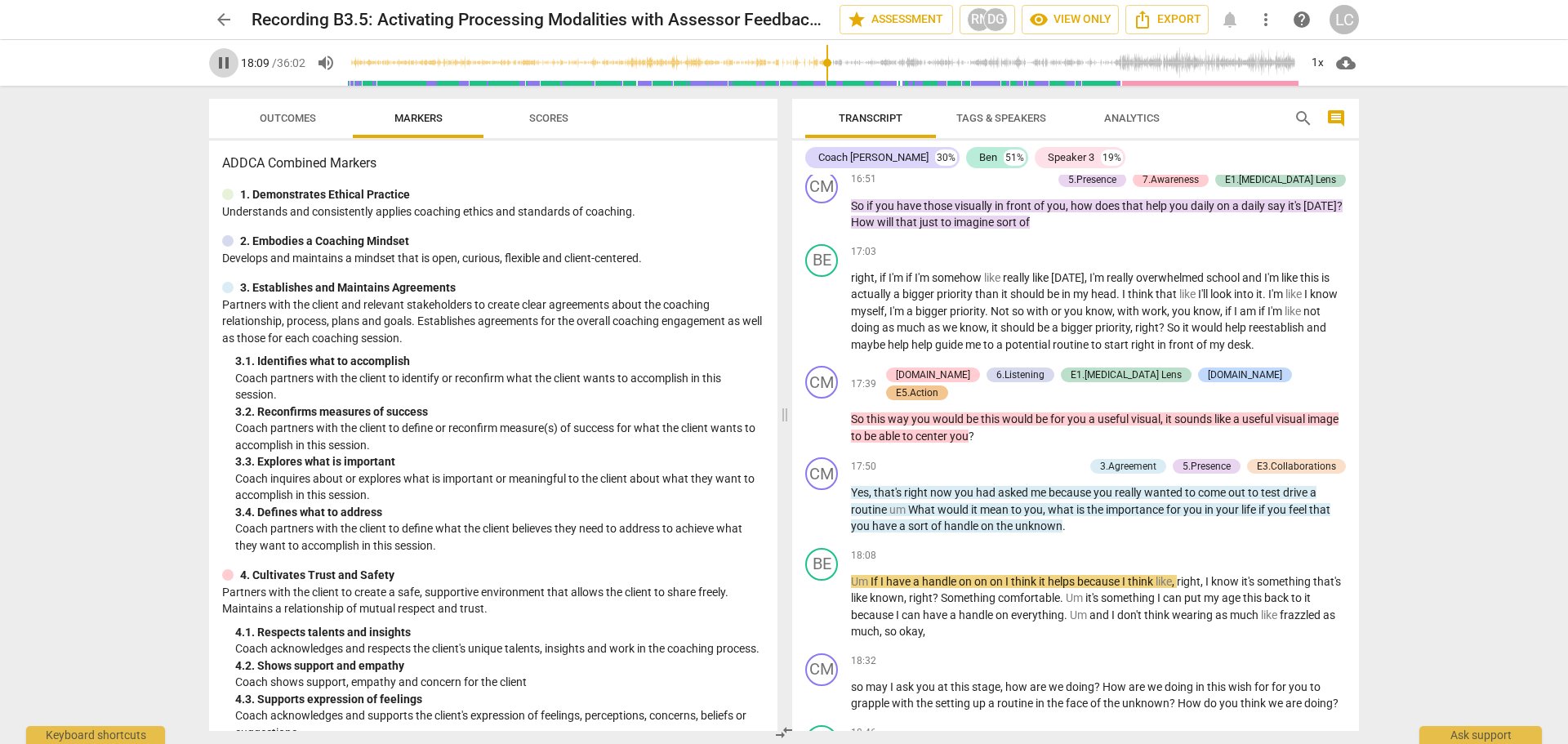
click at [224, 60] on span "pause" at bounding box center [224, 63] width 20 height 20
click at [224, 60] on span "play_arrow" at bounding box center [224, 63] width 20 height 20
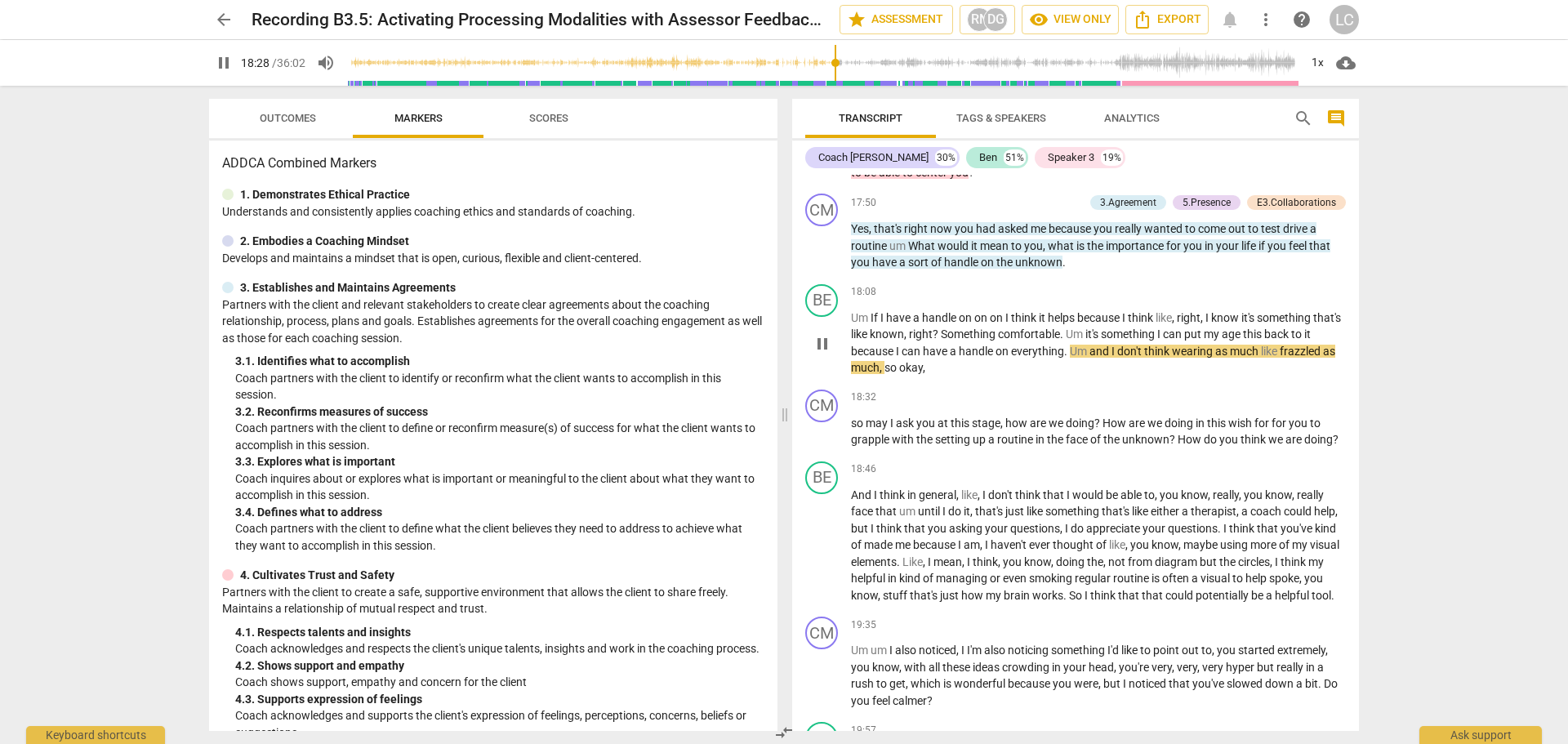
scroll to position [5151, 0]
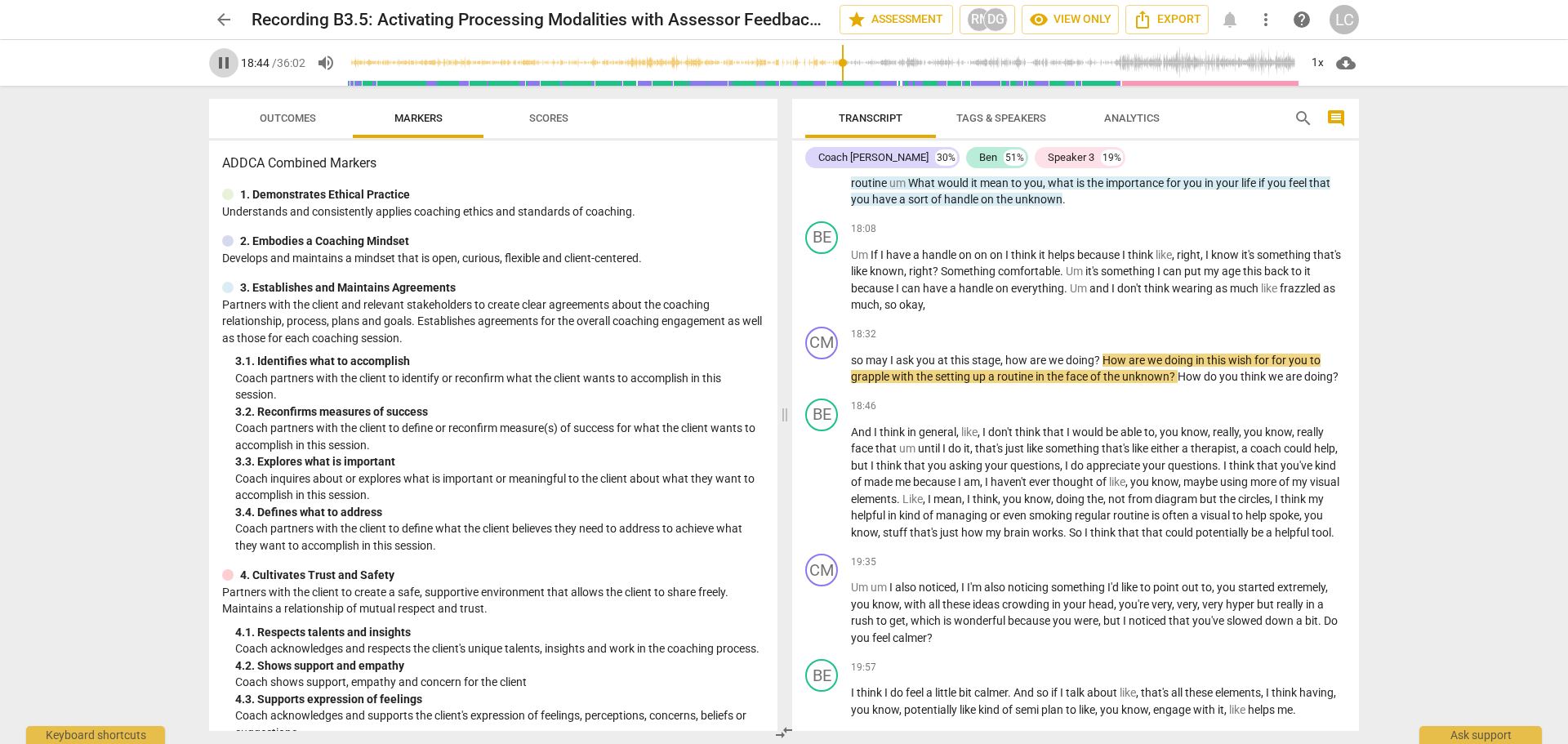
click at [228, 61] on span "pause" at bounding box center [224, 63] width 20 height 20
click at [228, 61] on span "play_arrow" at bounding box center [224, 63] width 20 height 20
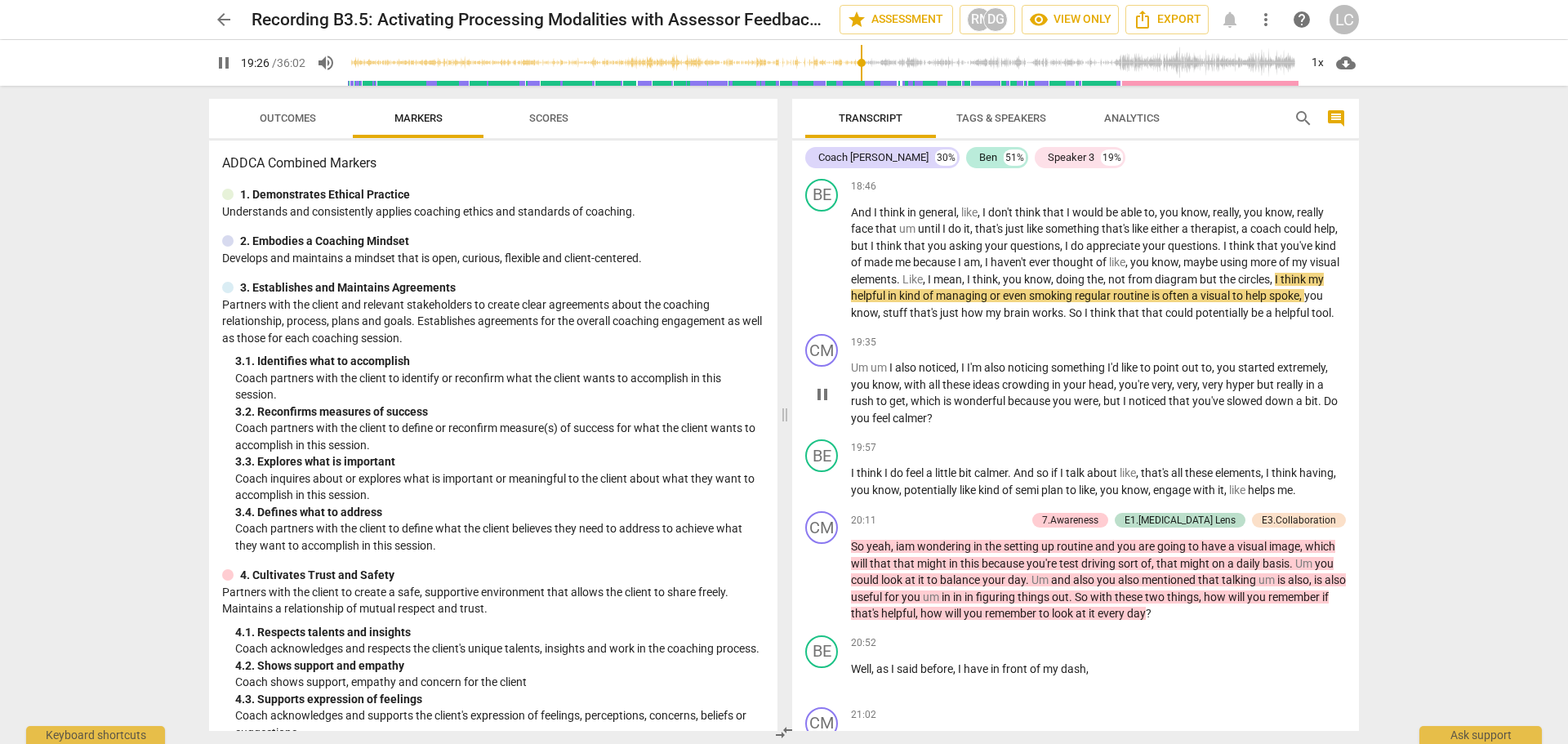
scroll to position [5397, 0]
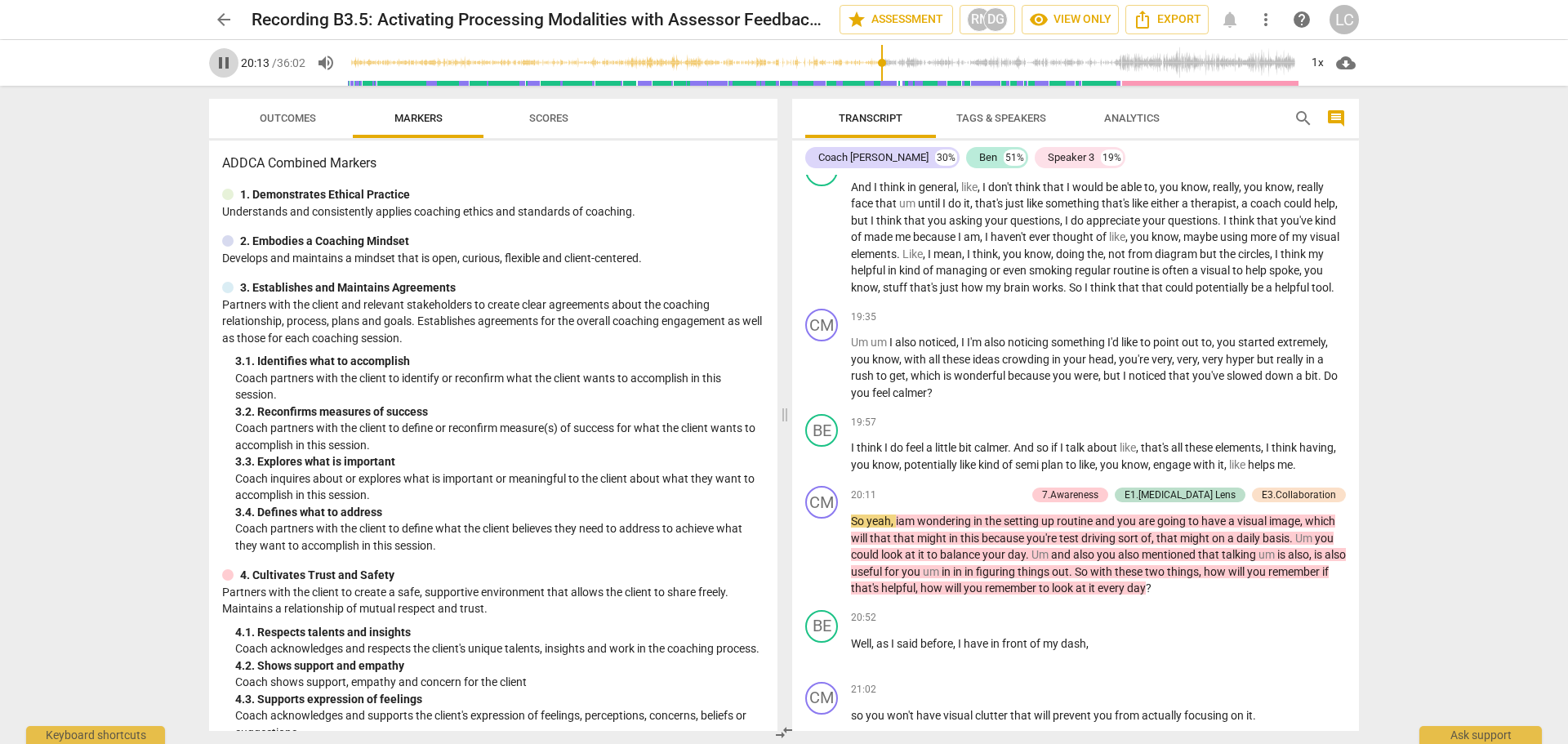
click at [223, 67] on span "pause" at bounding box center [224, 63] width 20 height 20
click at [223, 67] on span "play_arrow" at bounding box center [224, 63] width 20 height 20
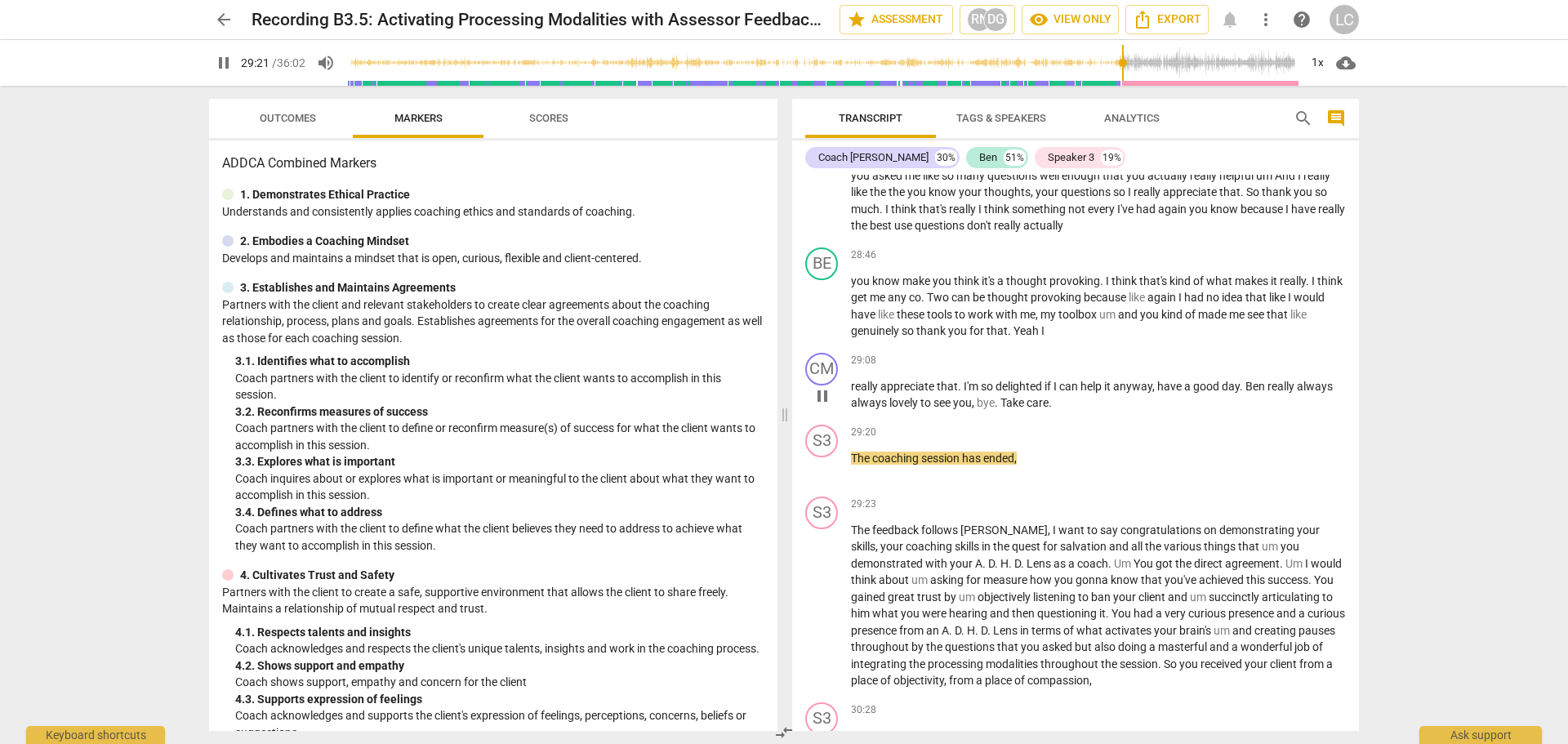
scroll to position [8255, 0]
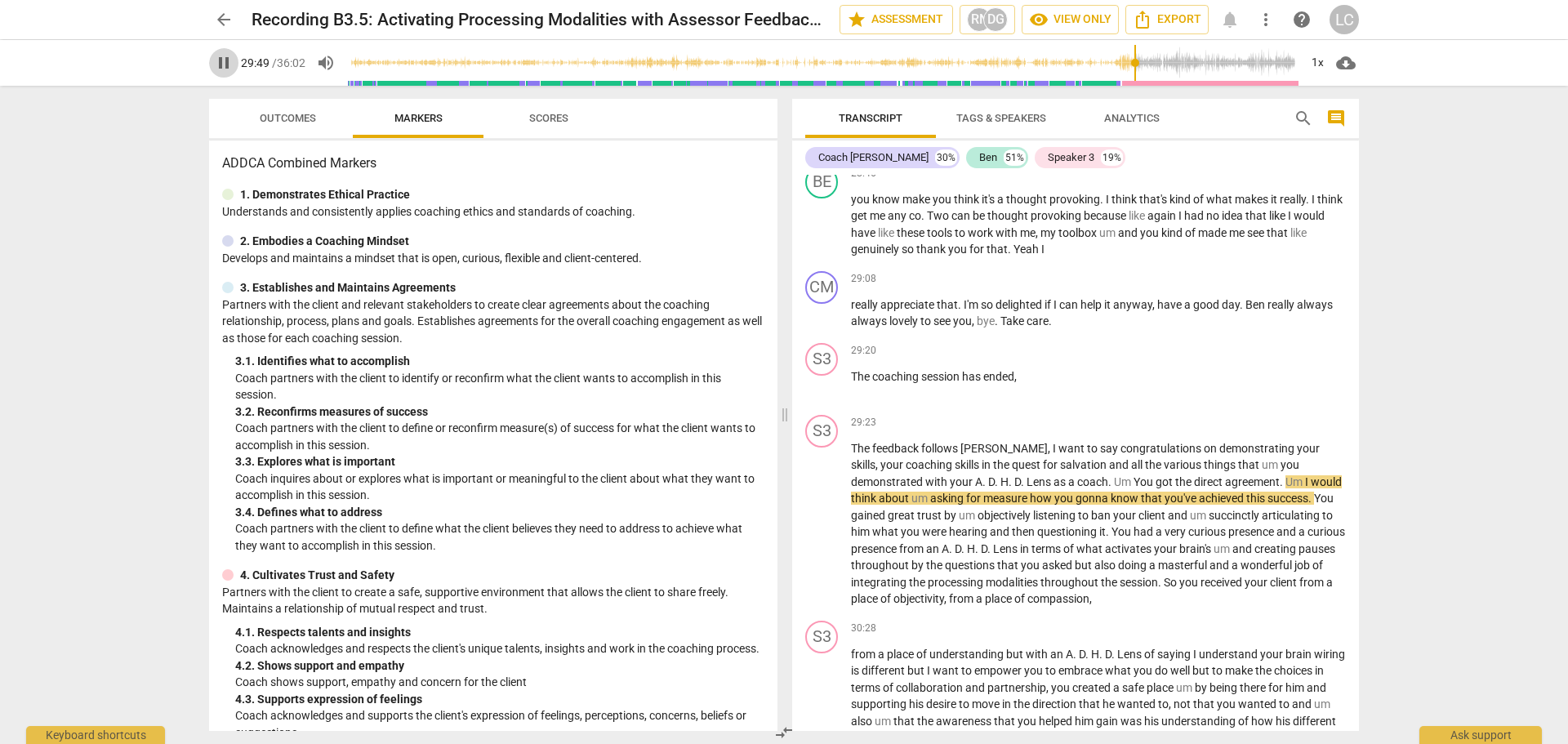
click at [221, 63] on span "pause" at bounding box center [224, 63] width 20 height 20
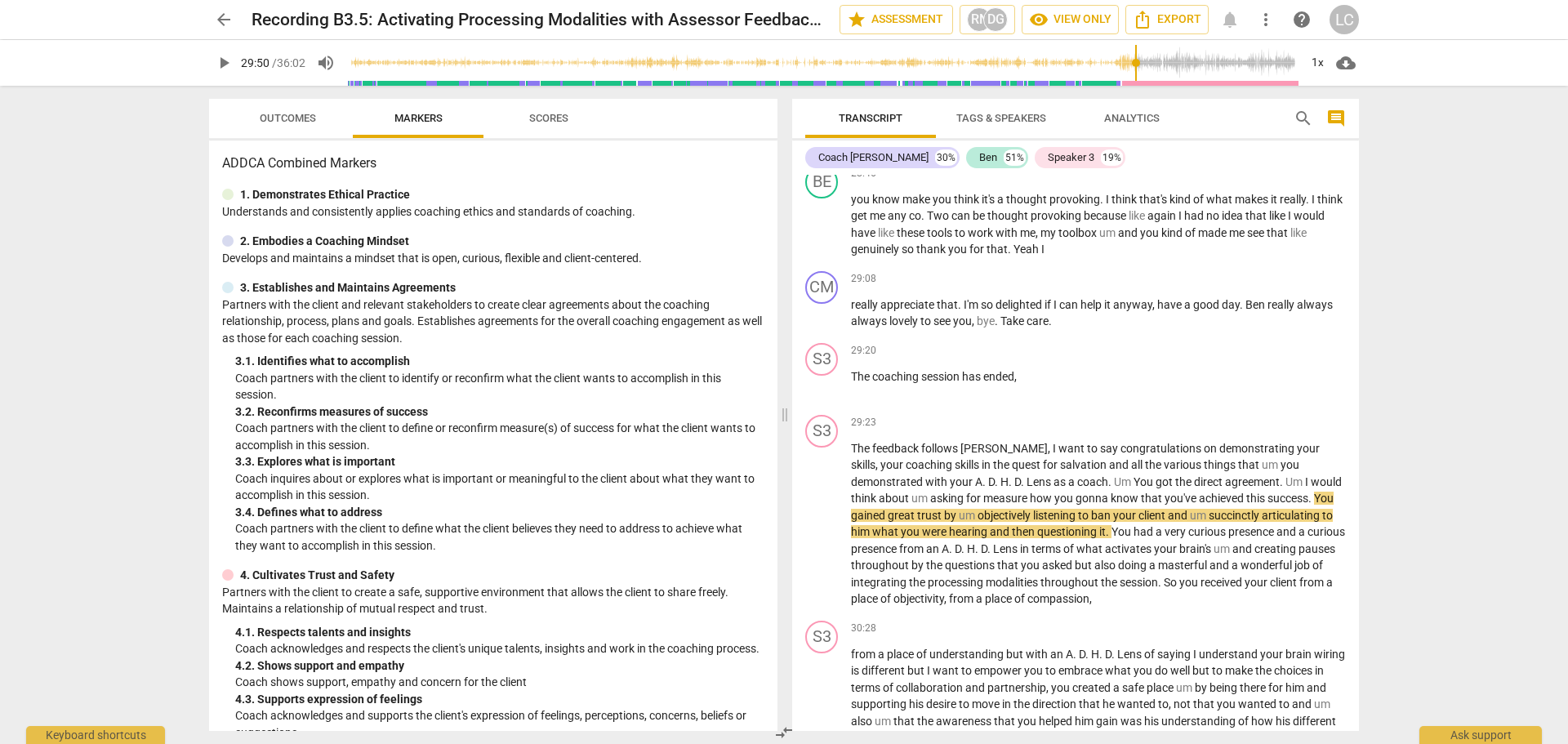
click at [221, 63] on span "play_arrow" at bounding box center [224, 63] width 20 height 20
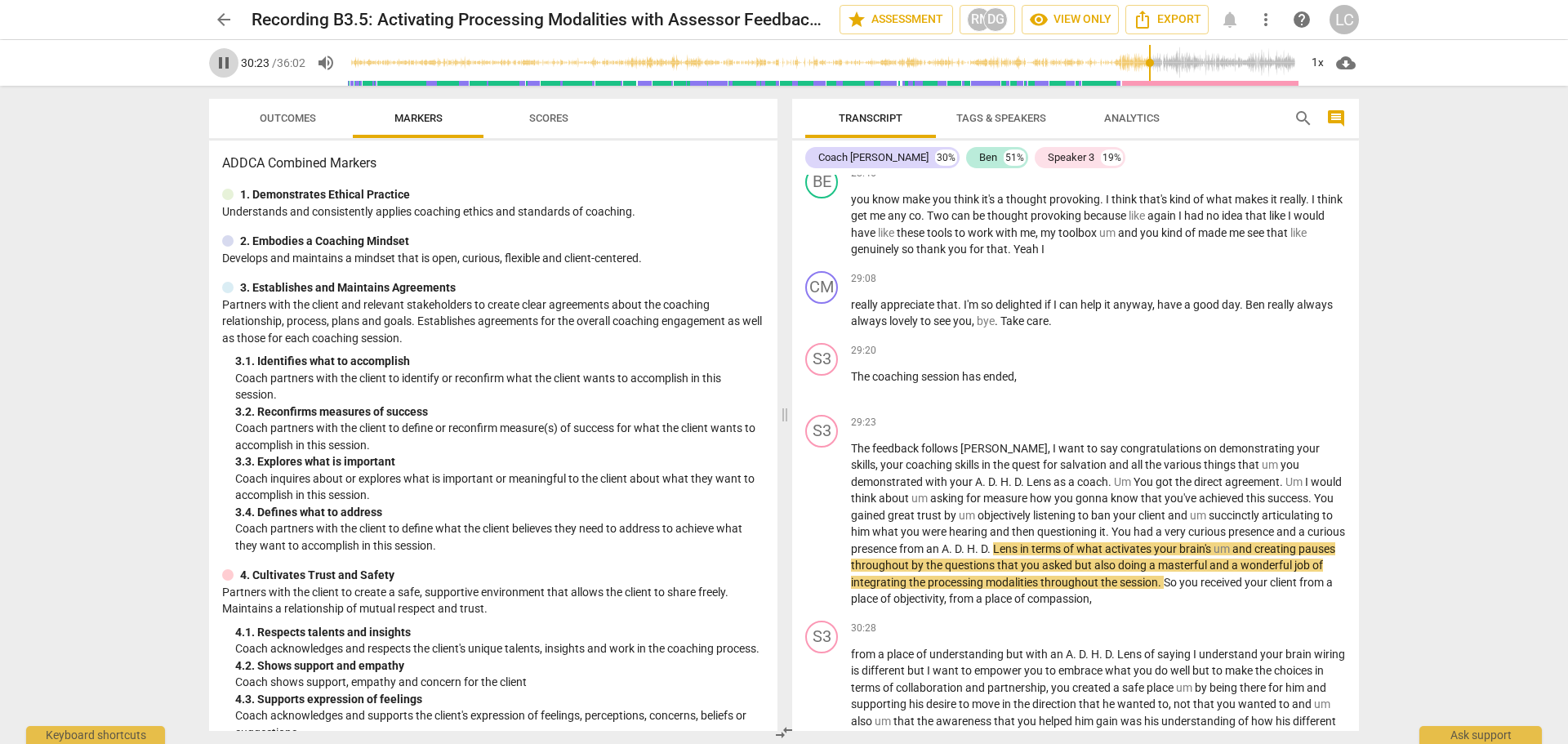
click at [221, 63] on span "pause" at bounding box center [224, 63] width 20 height 20
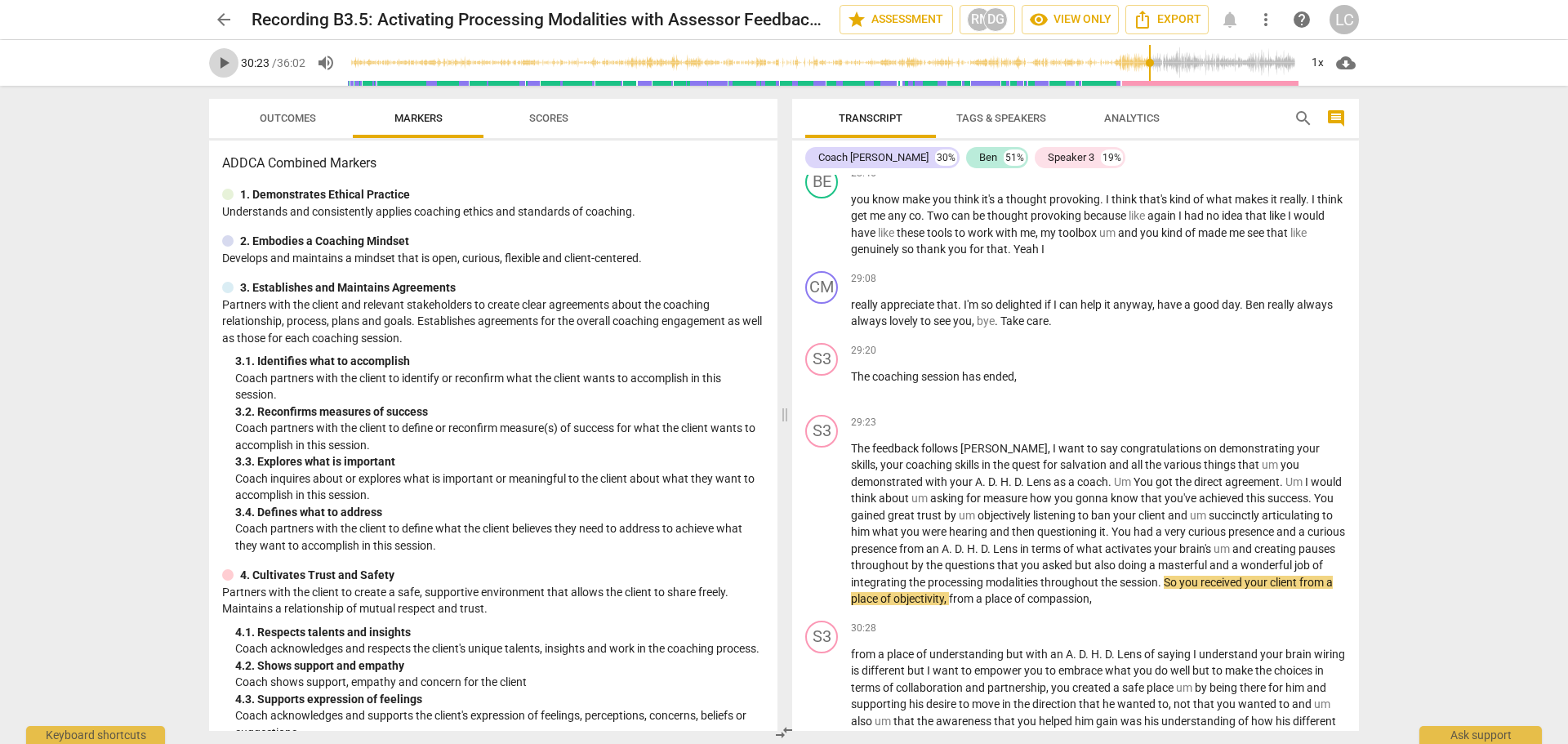
click at [221, 63] on span "play_arrow" at bounding box center [224, 63] width 20 height 20
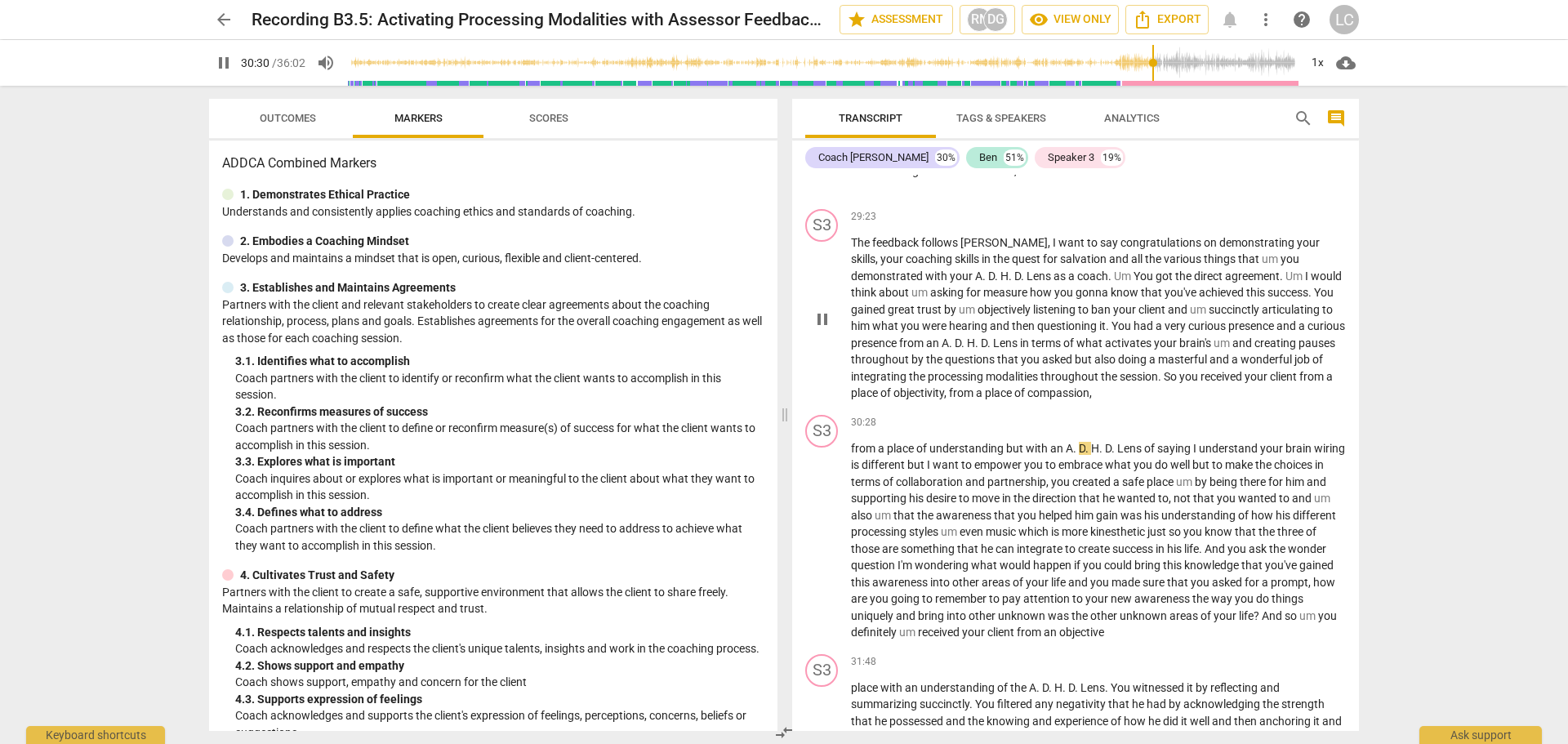
scroll to position [8500, 0]
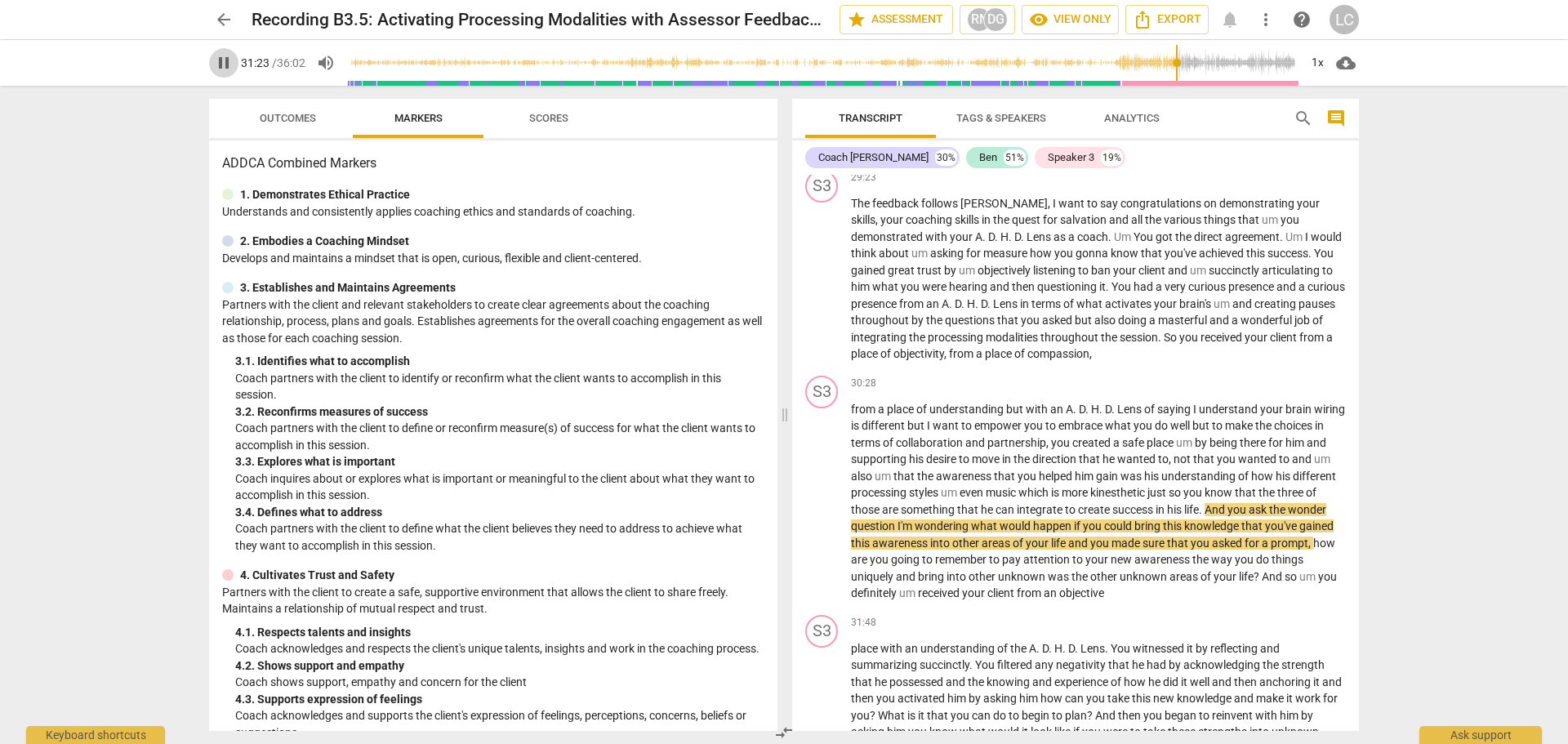
click at [221, 69] on span "pause" at bounding box center [224, 63] width 20 height 20
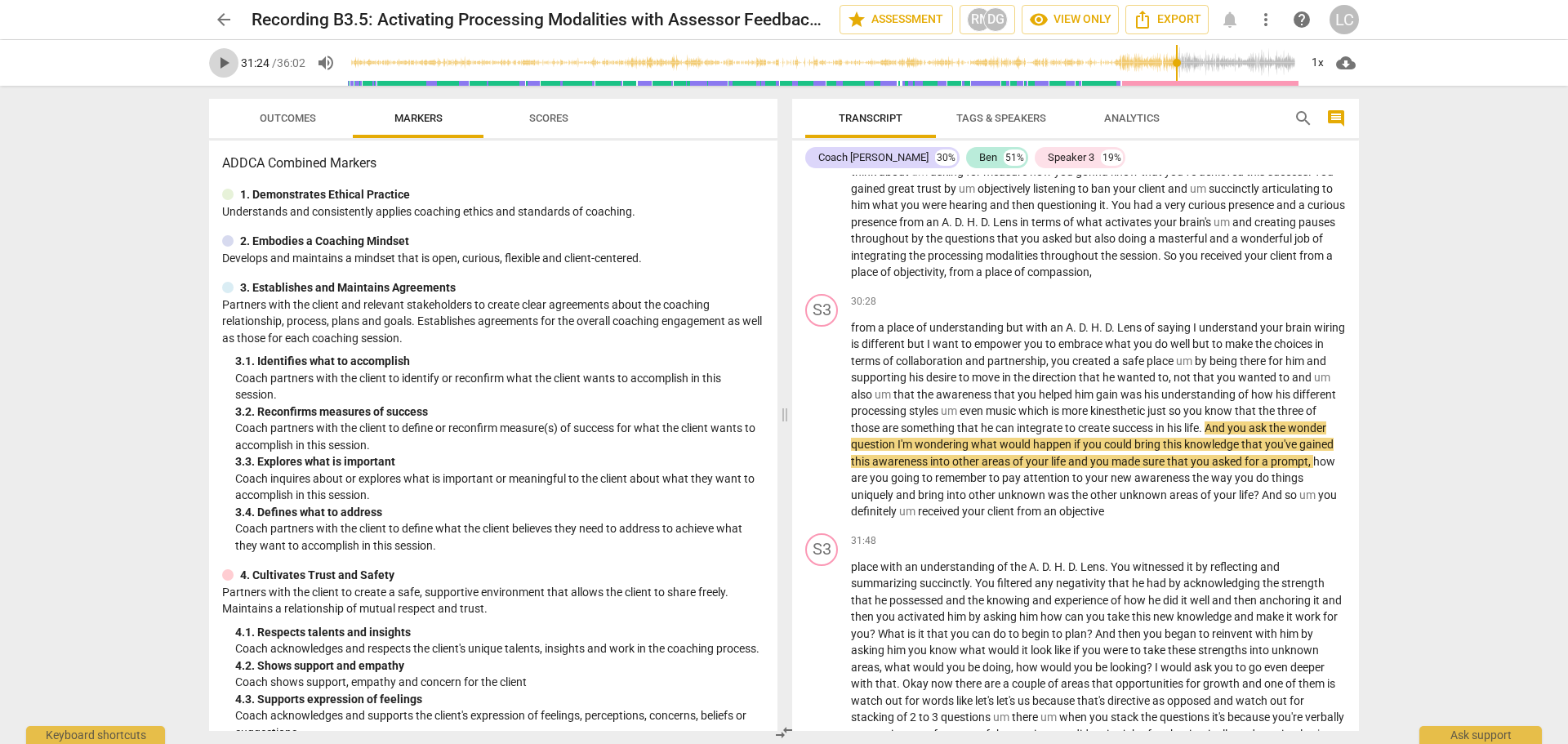
click at [226, 63] on span "play_arrow" at bounding box center [224, 63] width 20 height 20
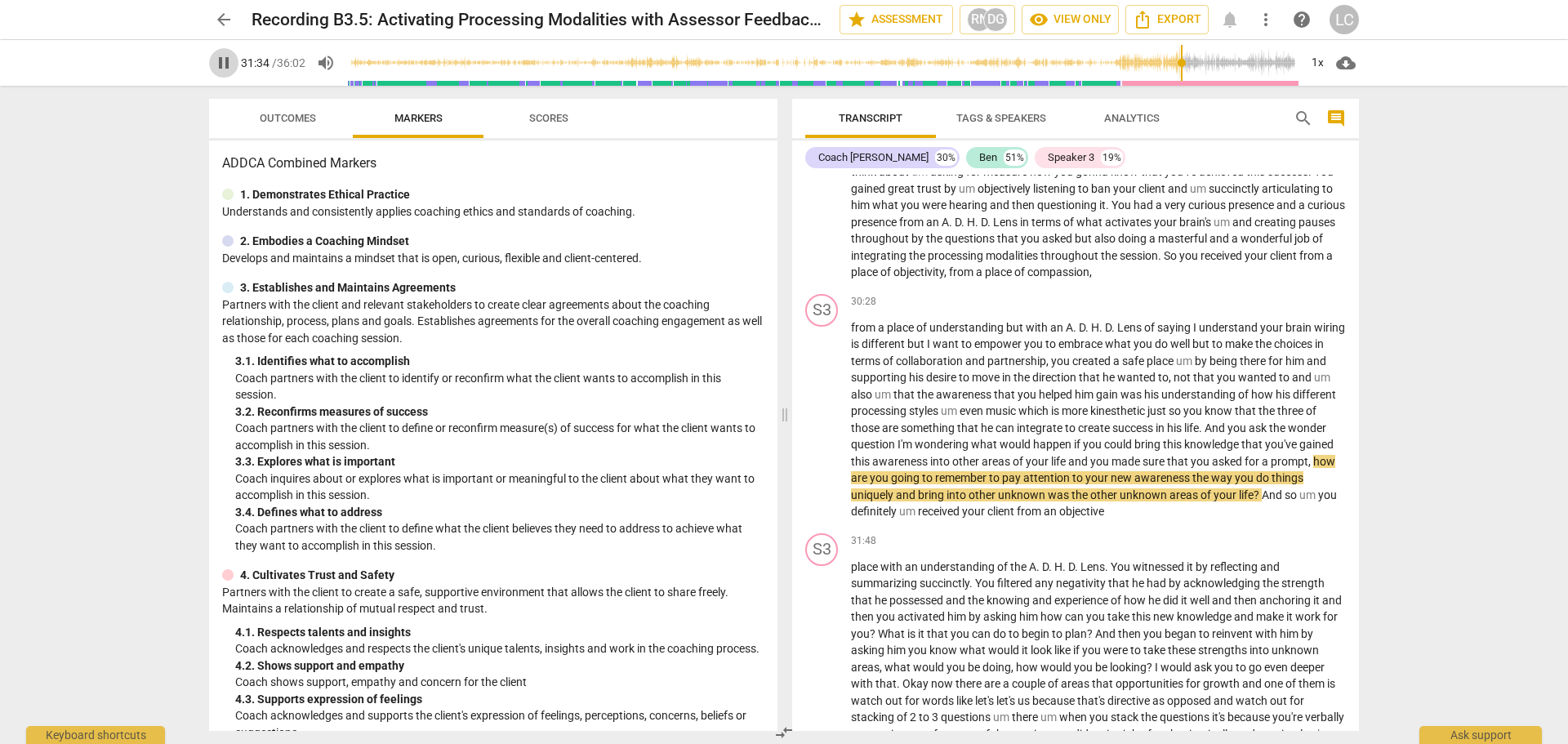
click at [226, 63] on span "pause" at bounding box center [224, 63] width 20 height 20
click at [226, 63] on span "play_arrow" at bounding box center [224, 63] width 20 height 20
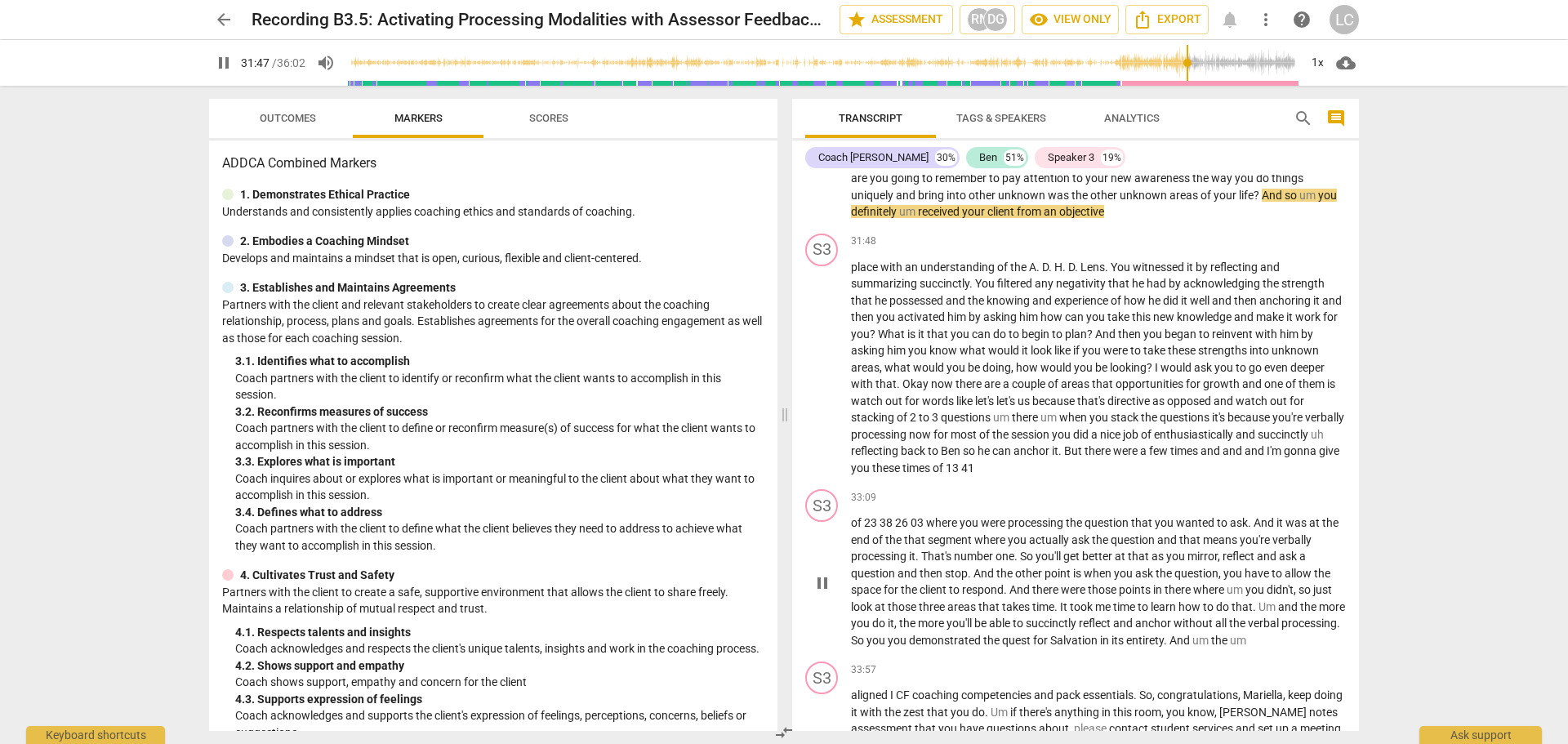
scroll to position [8909, 0]
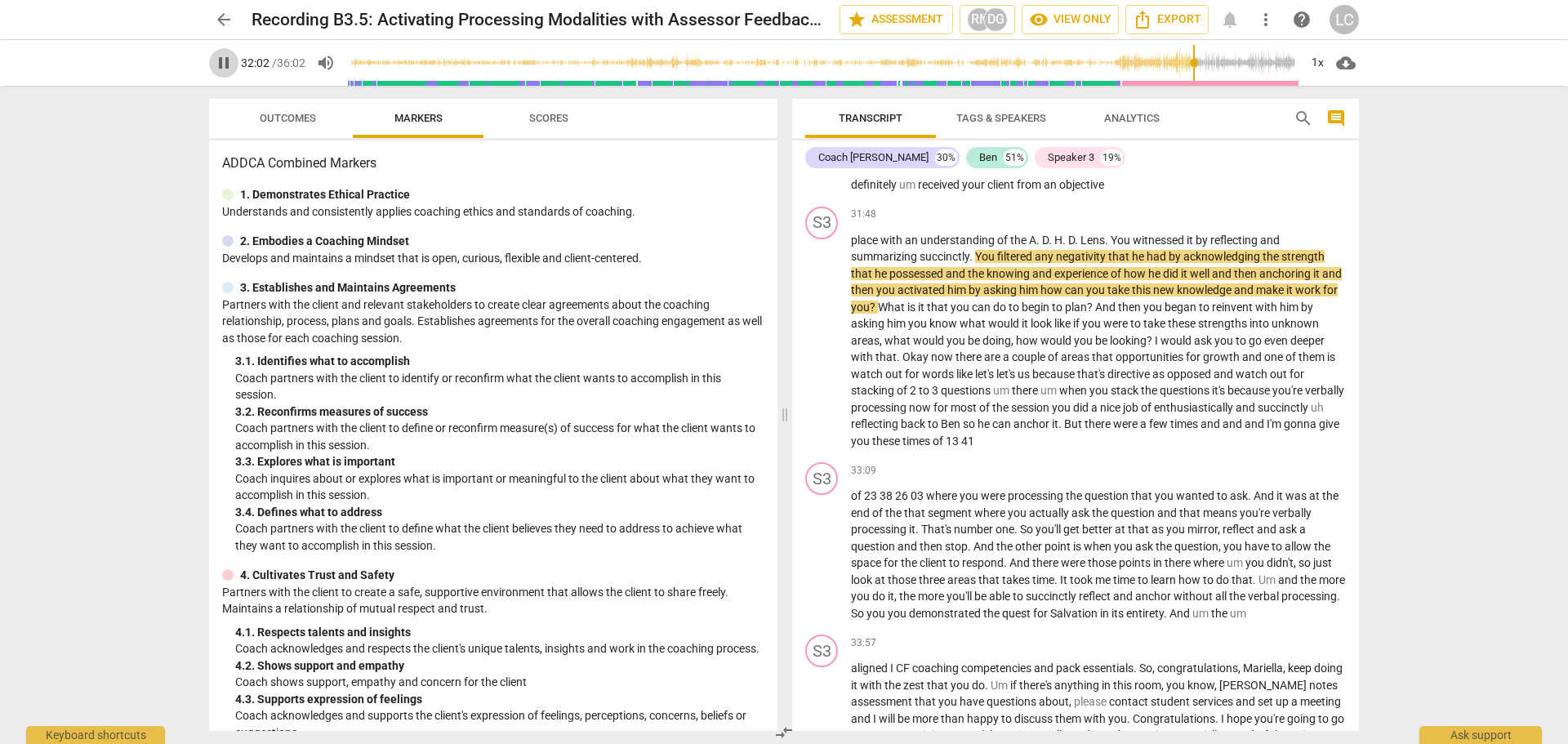
click at [223, 61] on span "pause" at bounding box center [224, 63] width 20 height 20
click at [223, 67] on span "play_arrow" at bounding box center [224, 63] width 20 height 20
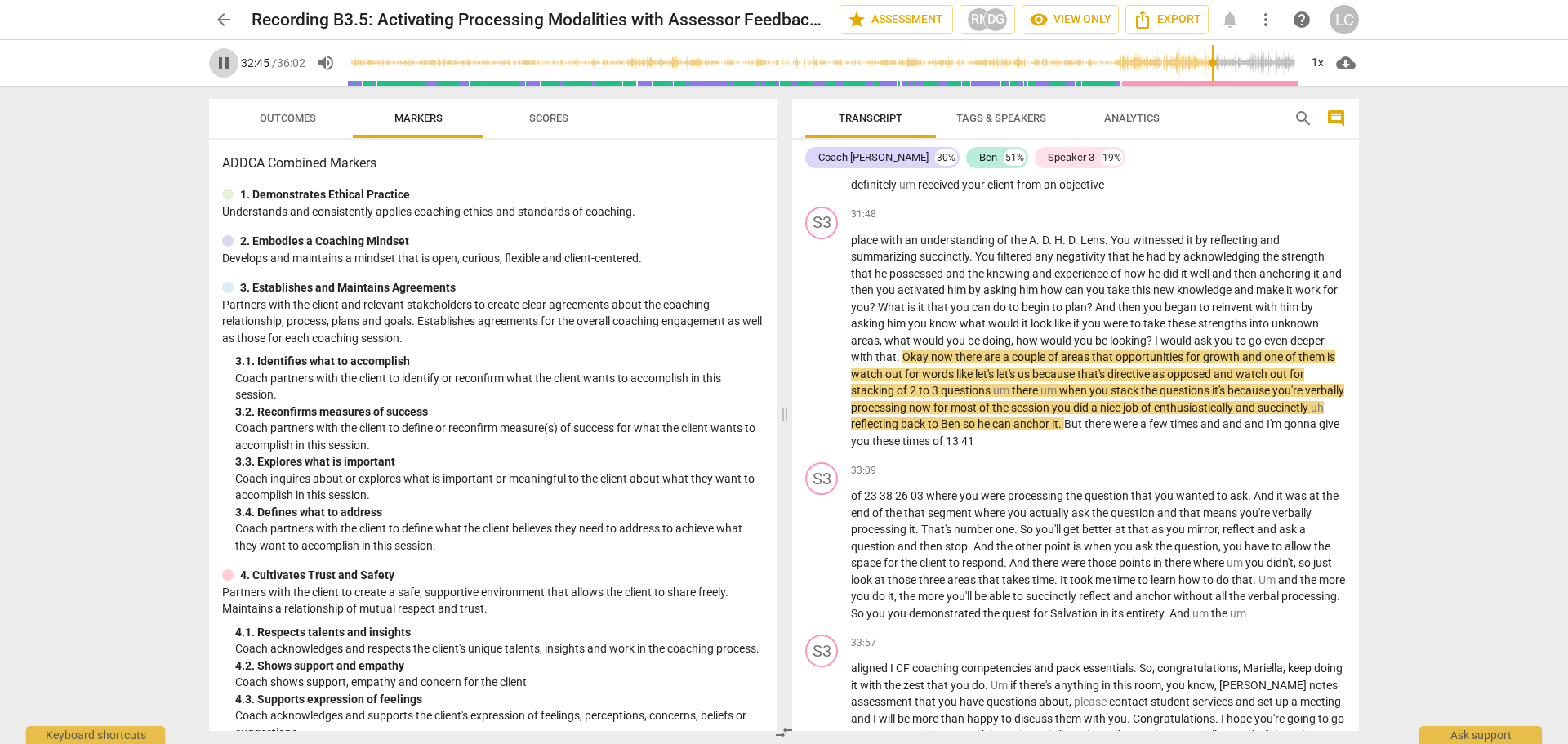
click at [224, 59] on span "pause" at bounding box center [224, 63] width 20 height 20
click at [224, 66] on span "play_arrow" at bounding box center [224, 63] width 20 height 20
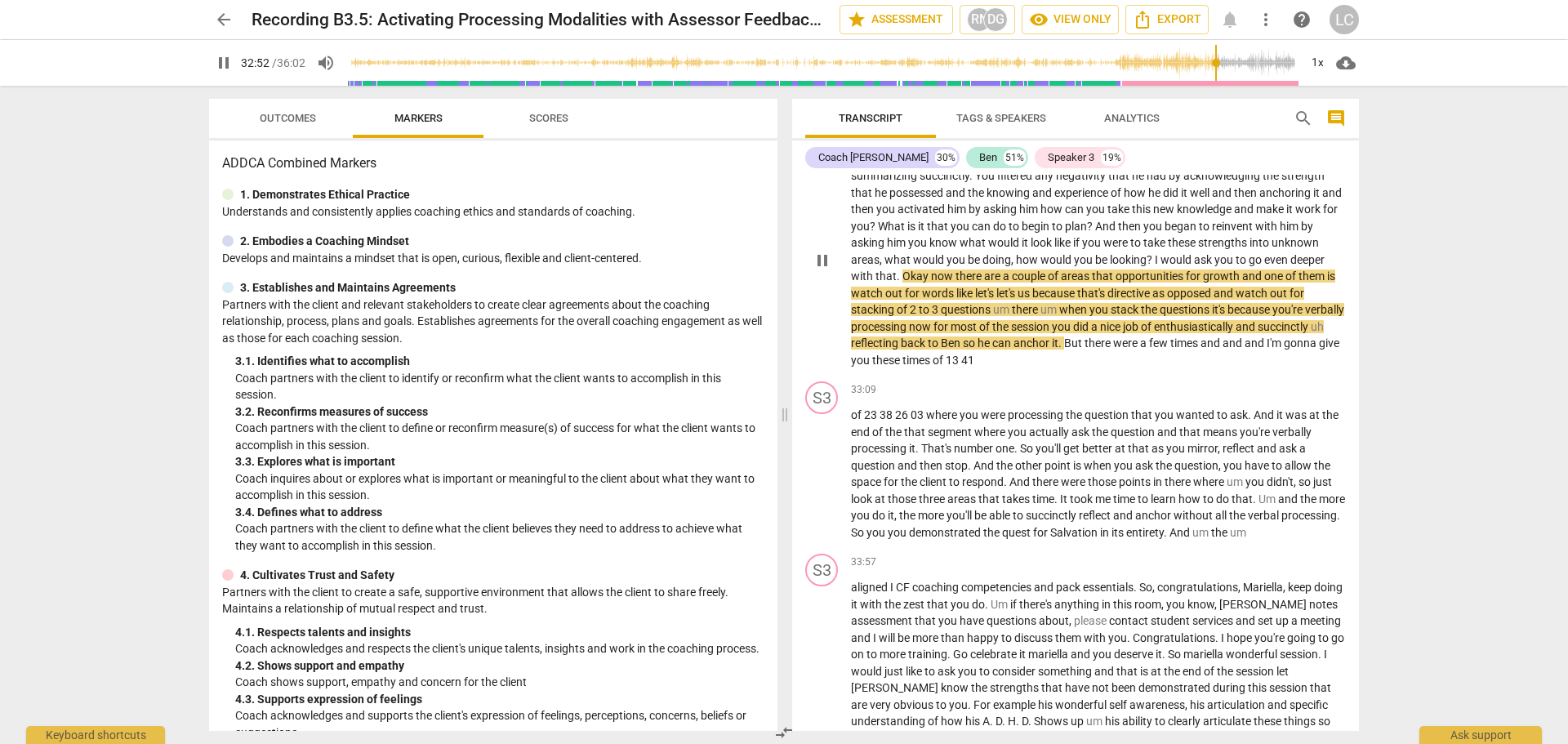
scroll to position [8991, 0]
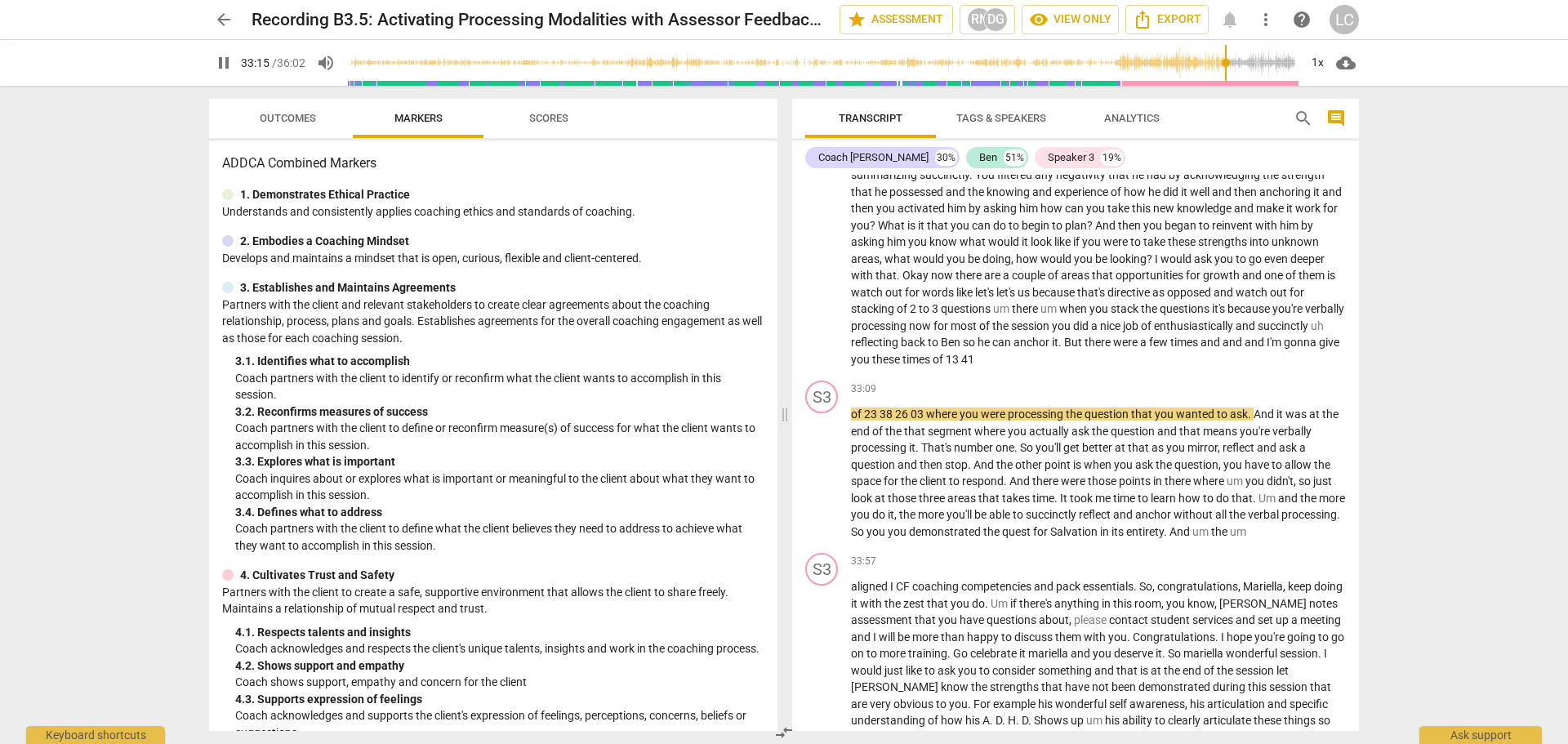
click at [221, 61] on span "pause" at bounding box center [224, 63] width 20 height 20
click at [221, 61] on span "play_arrow" at bounding box center [224, 63] width 20 height 20
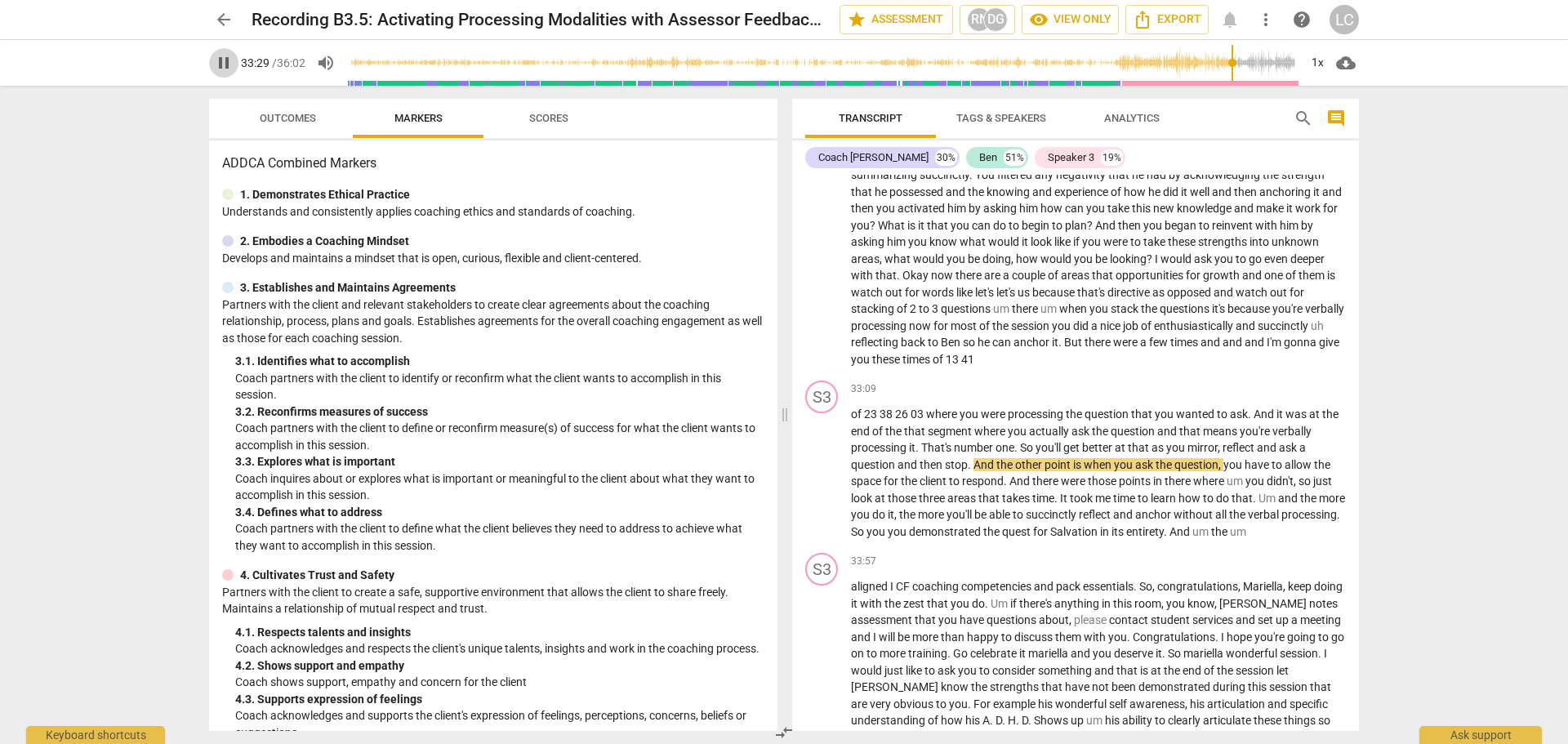
click at [221, 68] on span "pause" at bounding box center [224, 63] width 20 height 20
click at [221, 68] on span "play_arrow" at bounding box center [224, 63] width 20 height 20
click at [221, 68] on span "pause" at bounding box center [224, 63] width 20 height 20
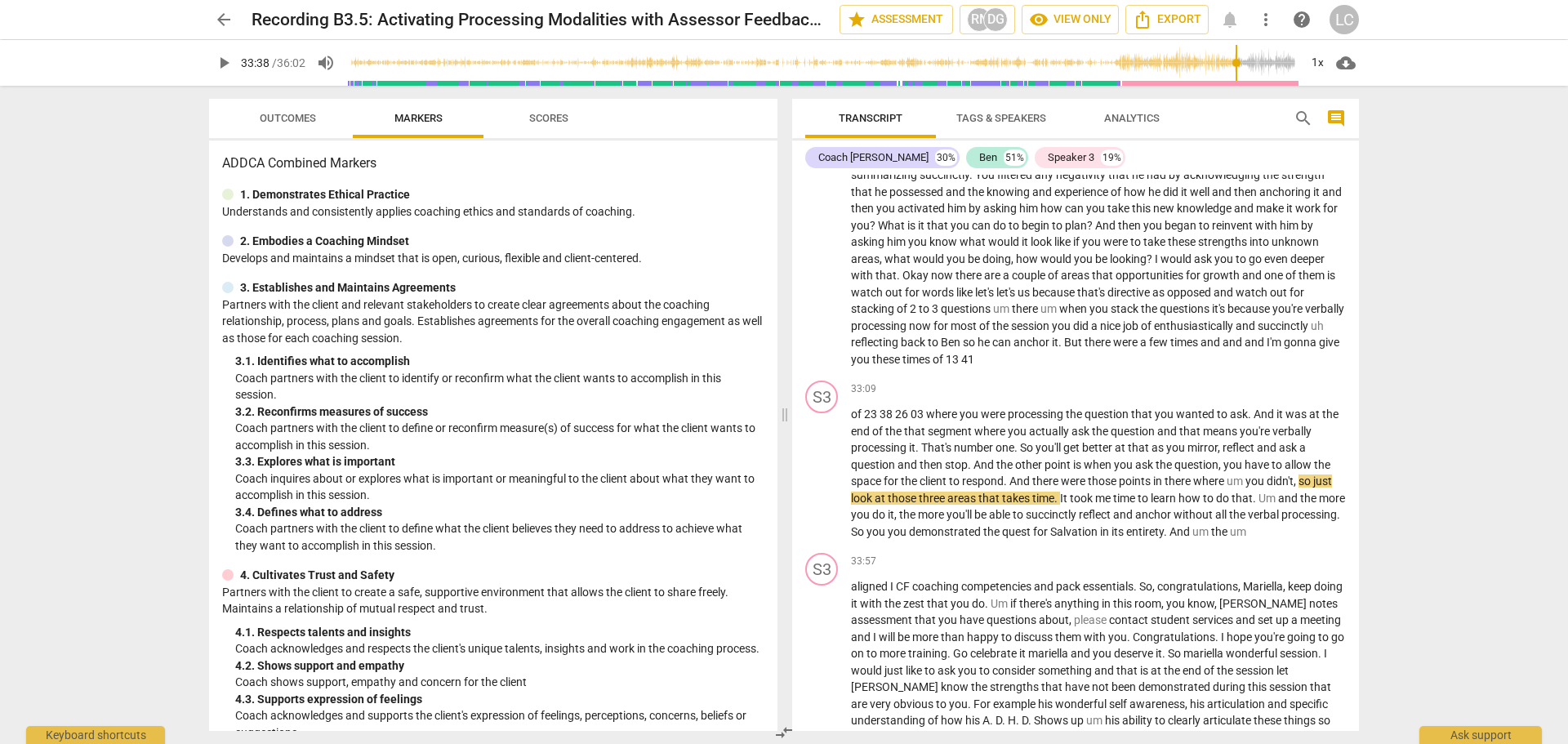
click at [221, 68] on span "play_arrow" at bounding box center [224, 63] width 20 height 20
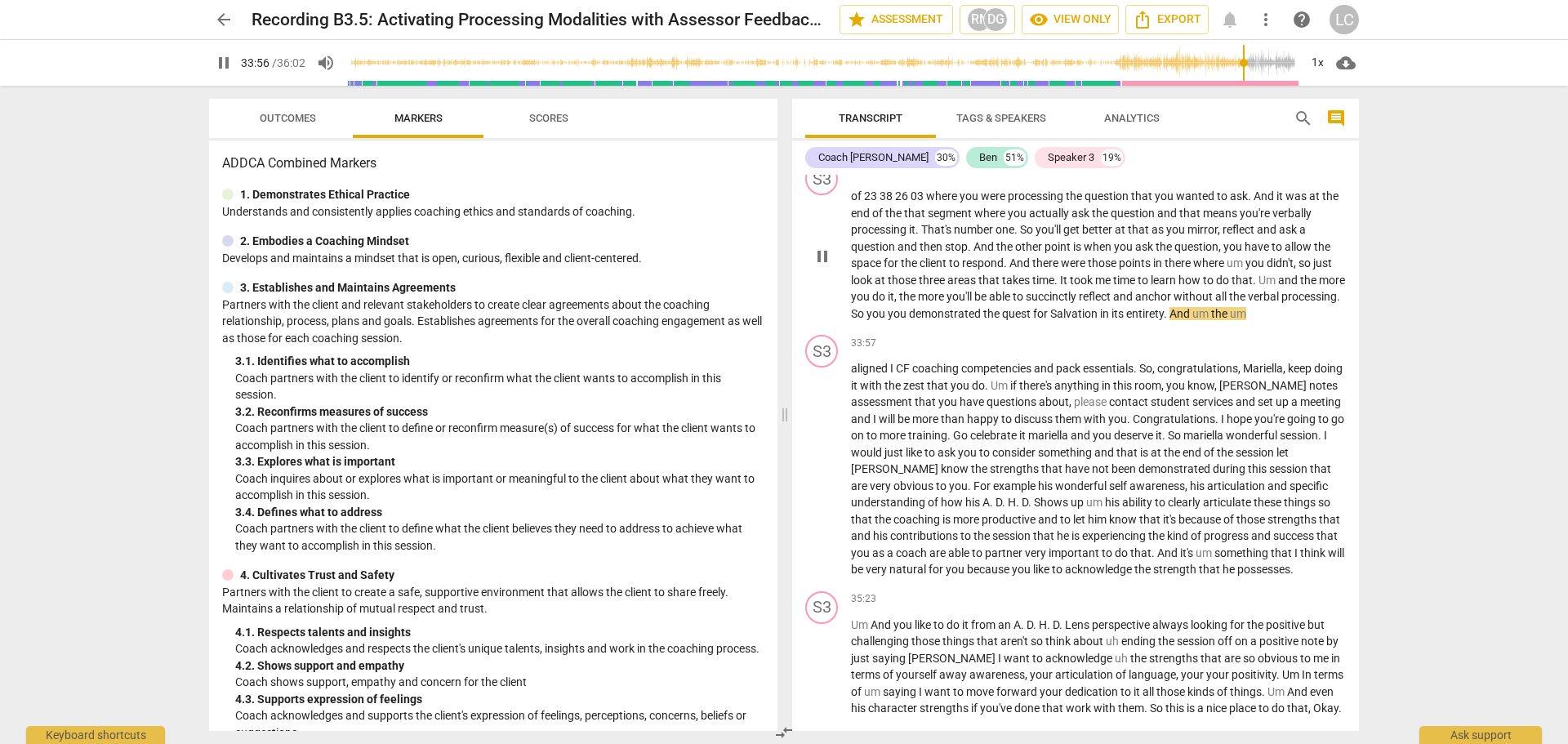
scroll to position [9236, 0]
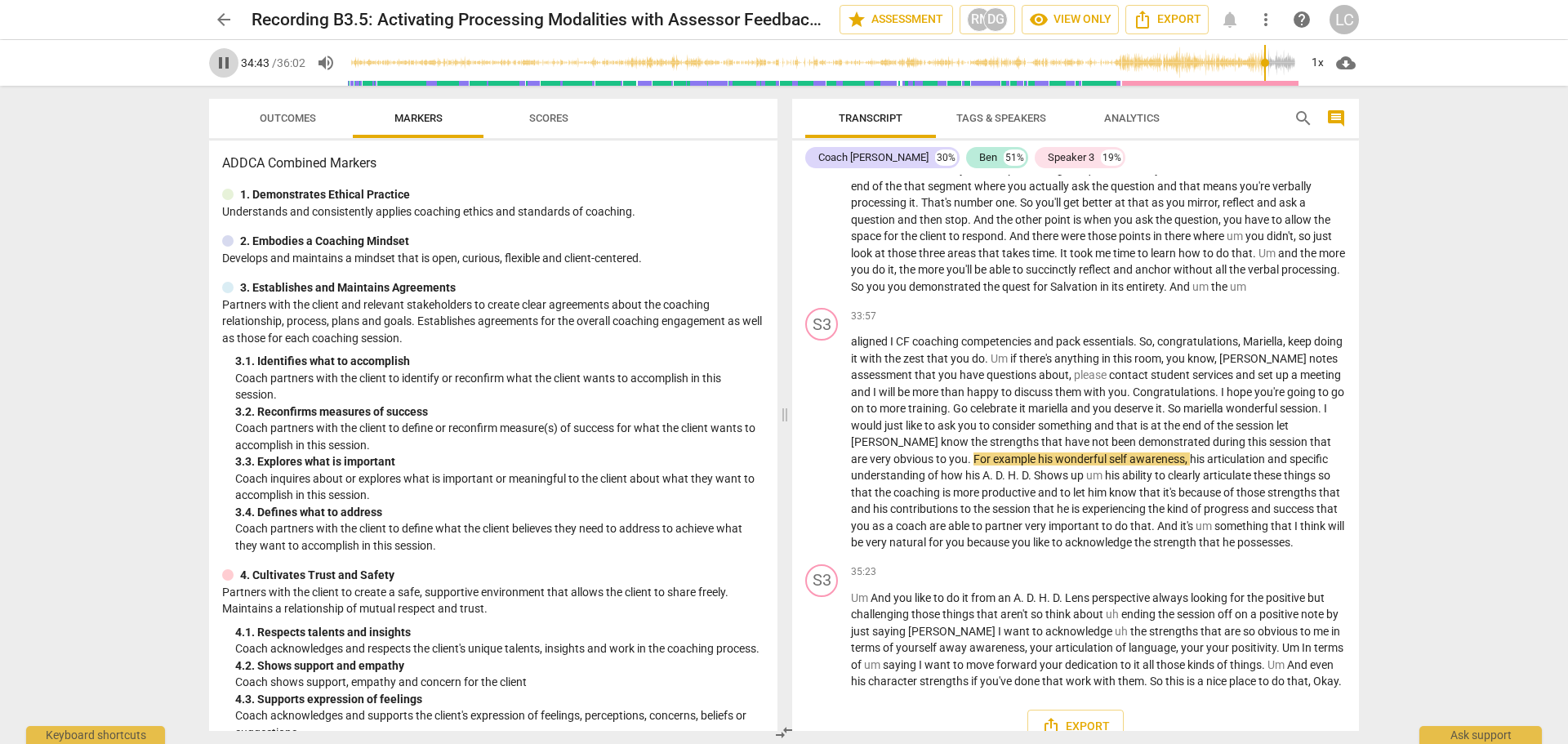
click at [223, 61] on span "pause" at bounding box center [224, 63] width 20 height 20
click at [223, 61] on span "play_arrow" at bounding box center [224, 63] width 20 height 20
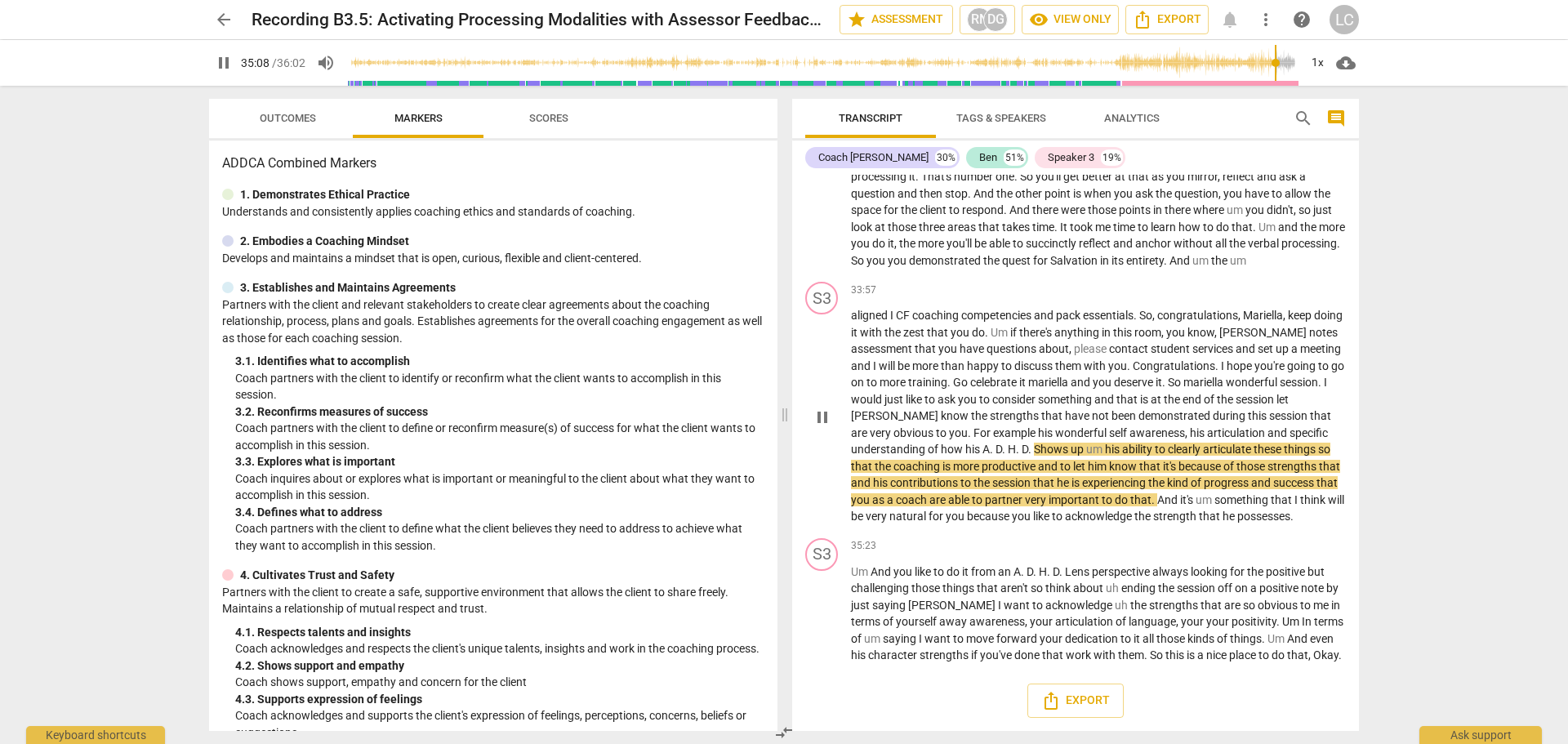
scroll to position [9361, 0]
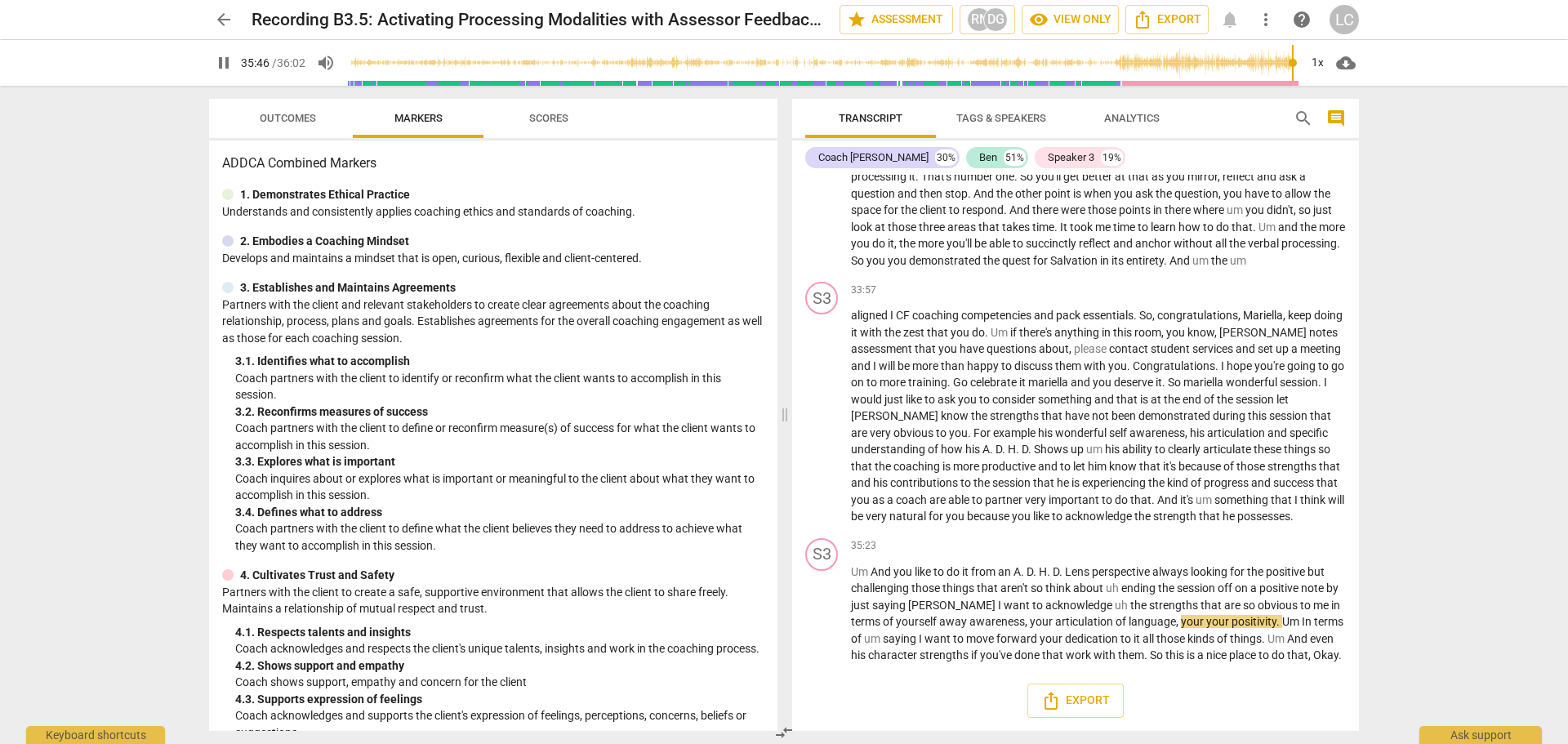
click at [227, 63] on span "pause" at bounding box center [224, 63] width 20 height 20
click at [218, 58] on span "play_arrow" at bounding box center [224, 63] width 20 height 20
type input "2162"
